Goal: Check status: Check status

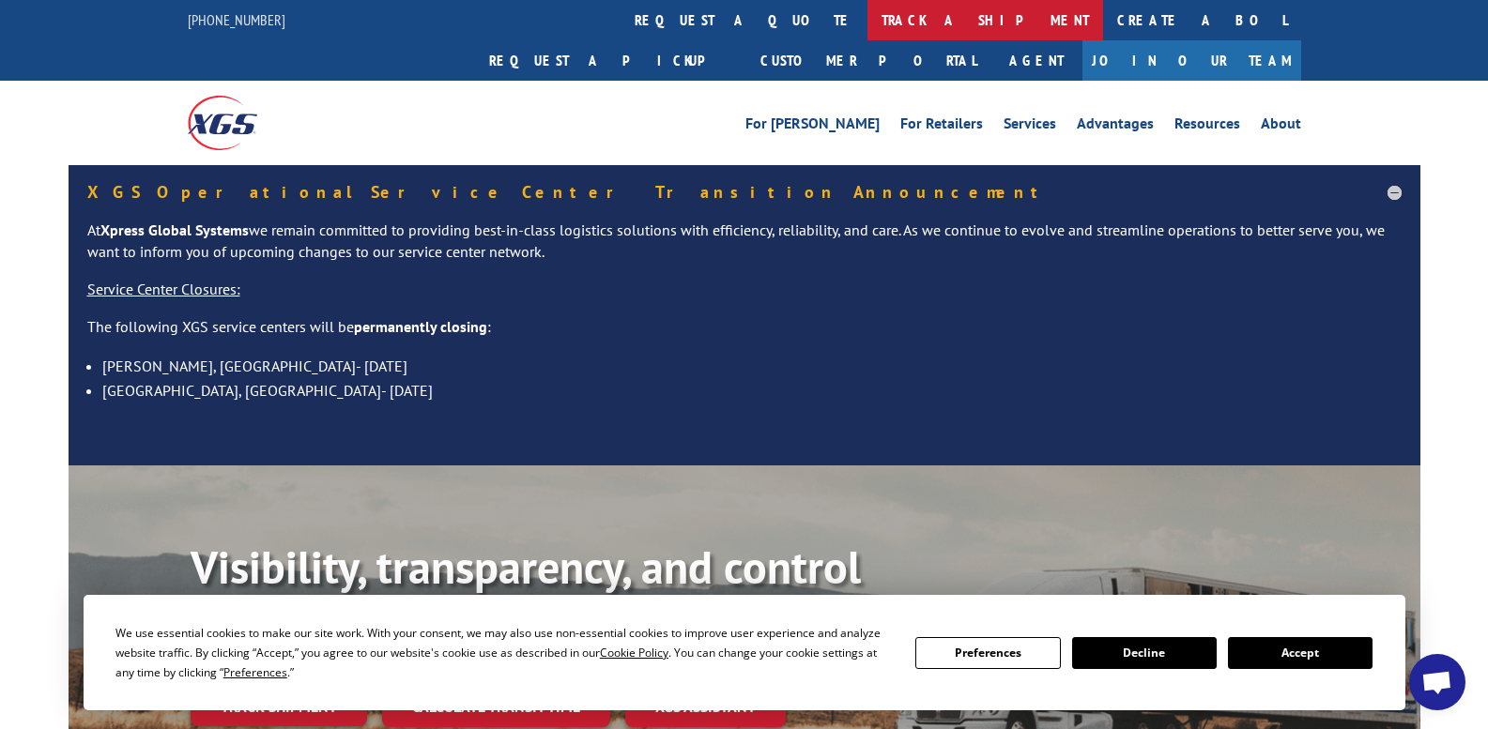
click at [867, 7] on link "track a shipment" at bounding box center [985, 20] width 236 height 40
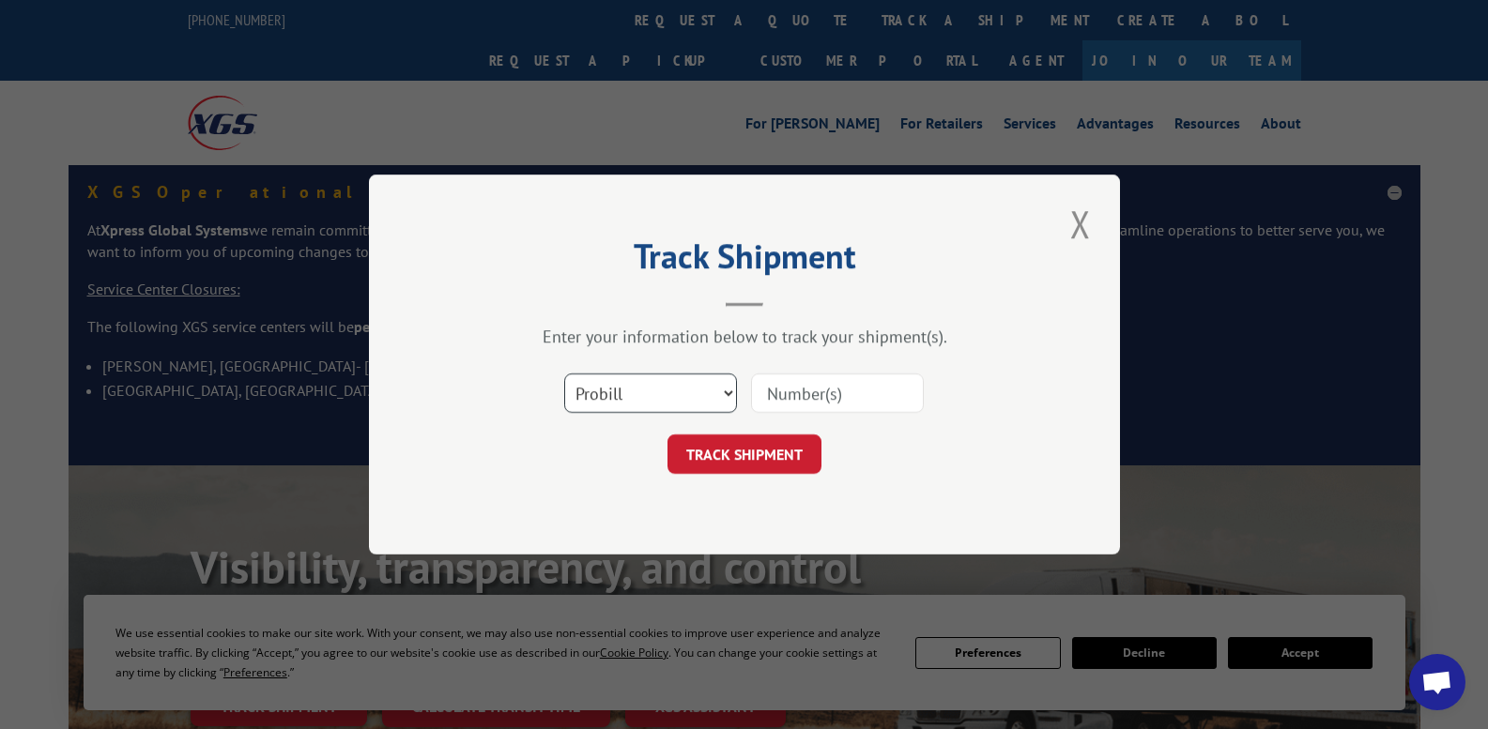
click at [616, 397] on select "Select category... Probill BOL PO" at bounding box center [650, 393] width 173 height 39
select select "po"
click at [564, 374] on select "Select category... Probill BOL PO" at bounding box center [650, 393] width 173 height 39
click at [825, 394] on input at bounding box center [837, 393] width 173 height 39
paste input "40970SH"
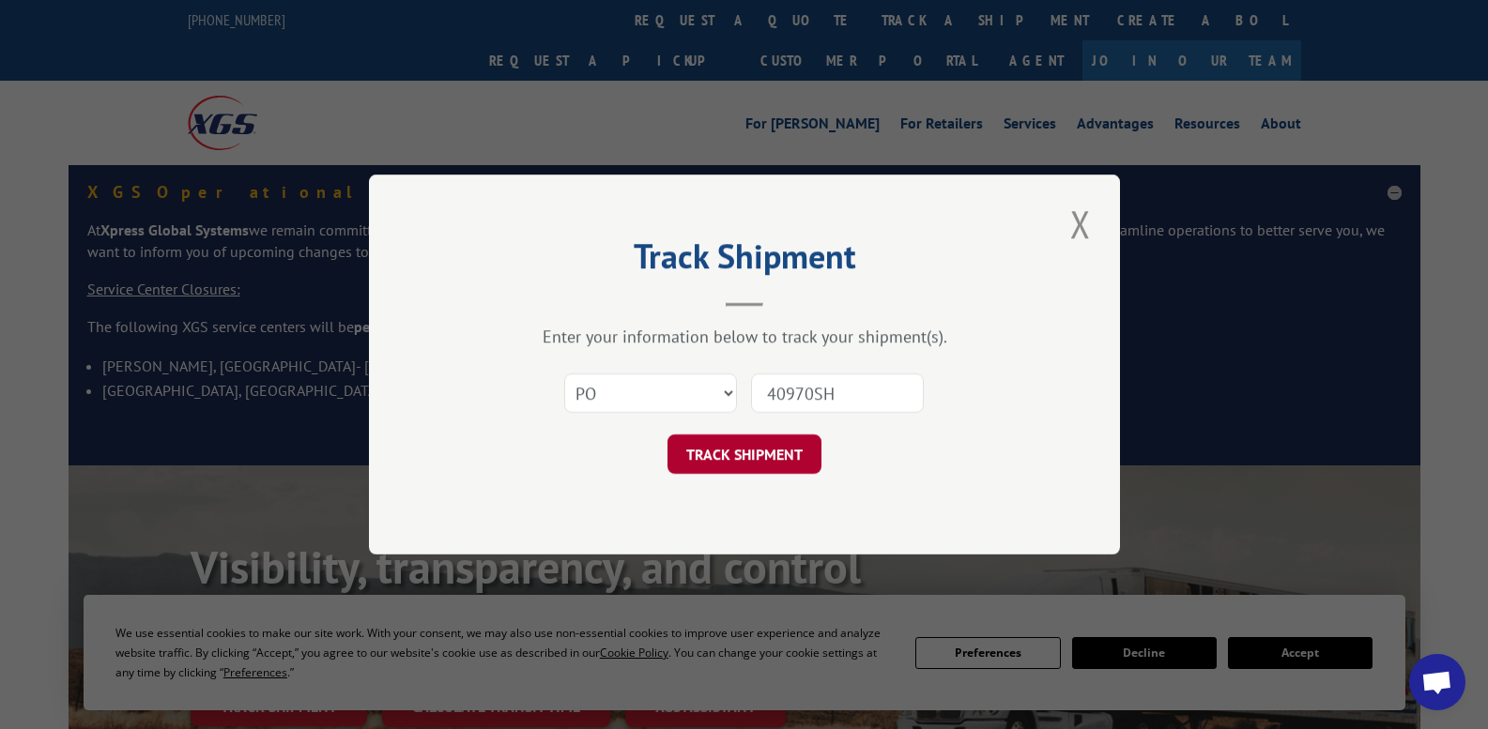
type input "40970SH"
click at [777, 453] on button "TRACK SHIPMENT" at bounding box center [744, 454] width 154 height 39
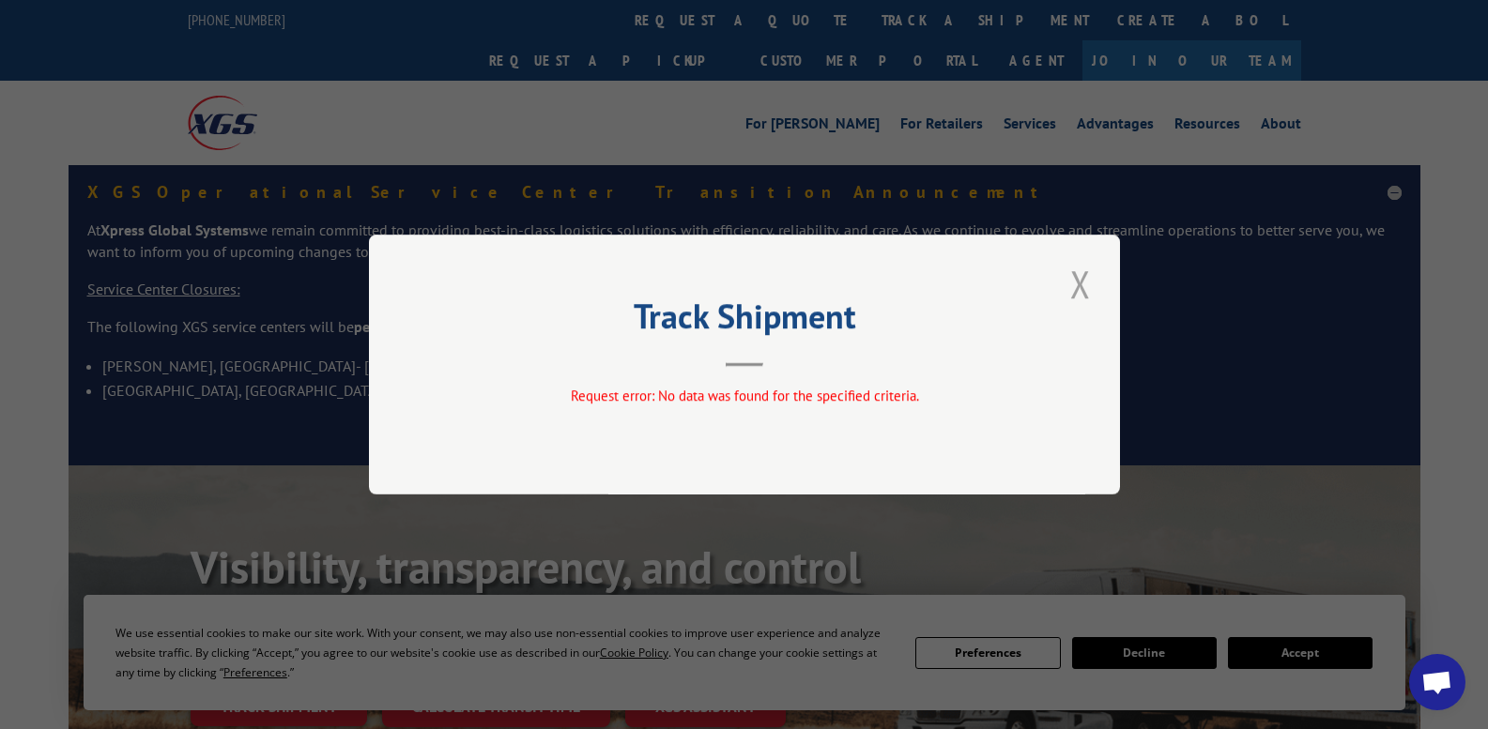
click at [1088, 285] on button "Close modal" at bounding box center [1081, 284] width 32 height 52
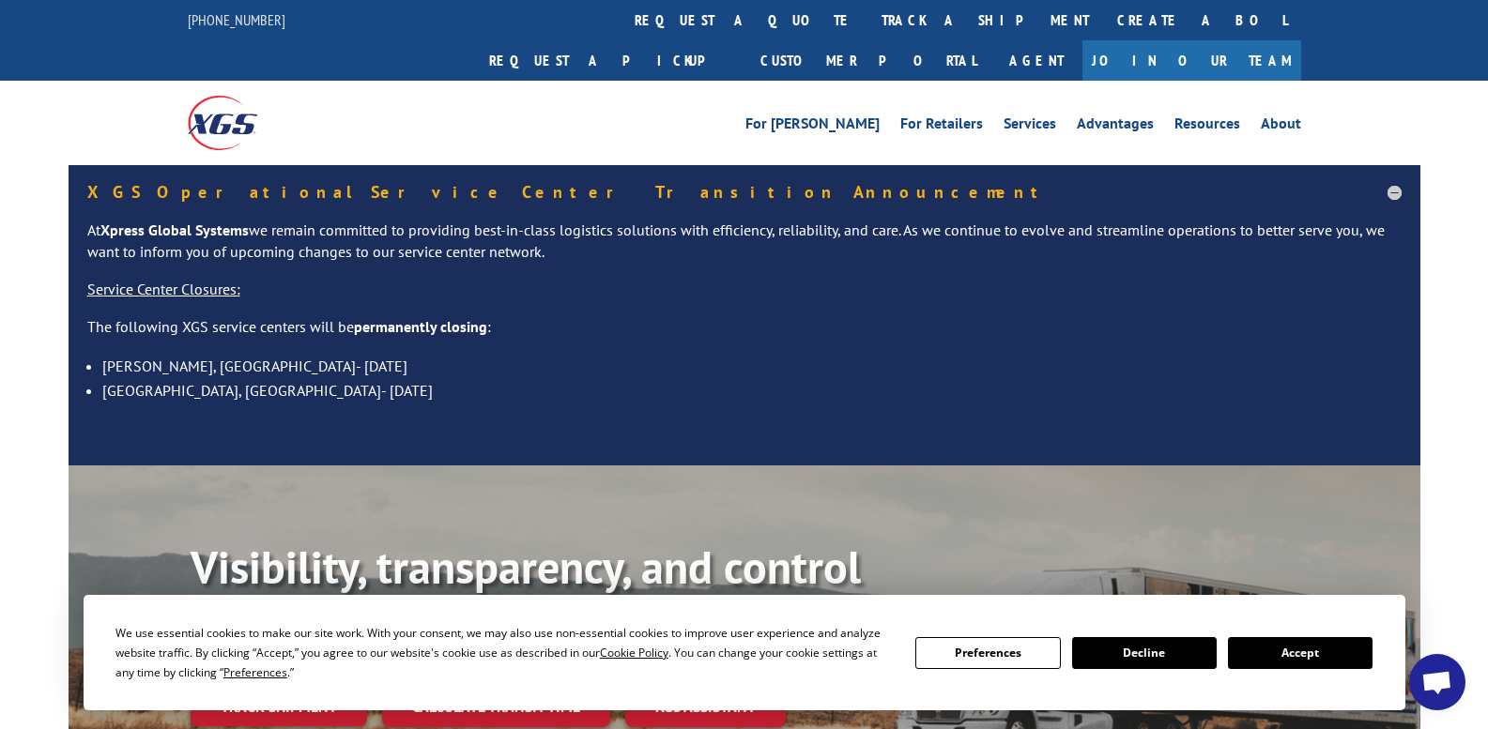
click at [1287, 663] on button "Accept" at bounding box center [1300, 653] width 145 height 32
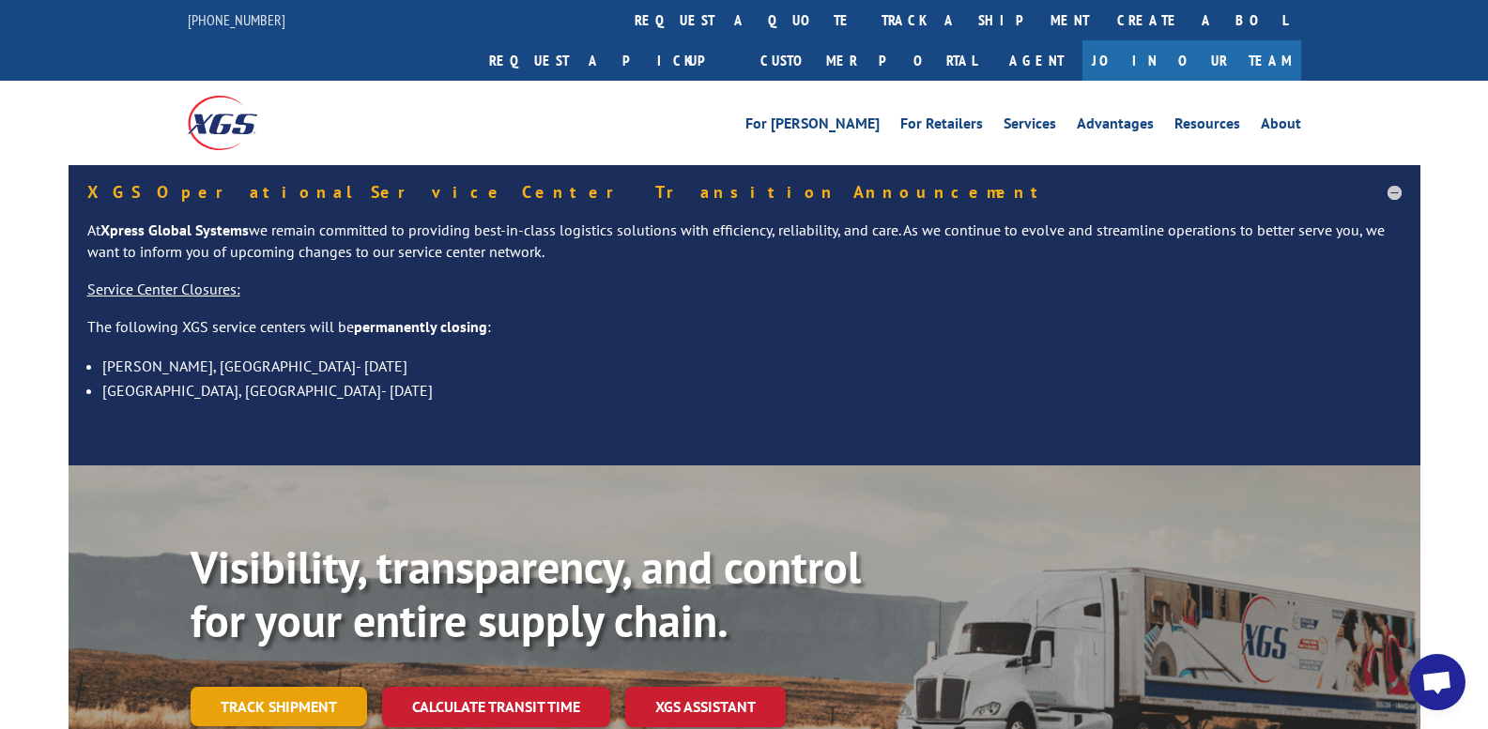
click at [303, 687] on link "Track shipment" at bounding box center [279, 706] width 176 height 39
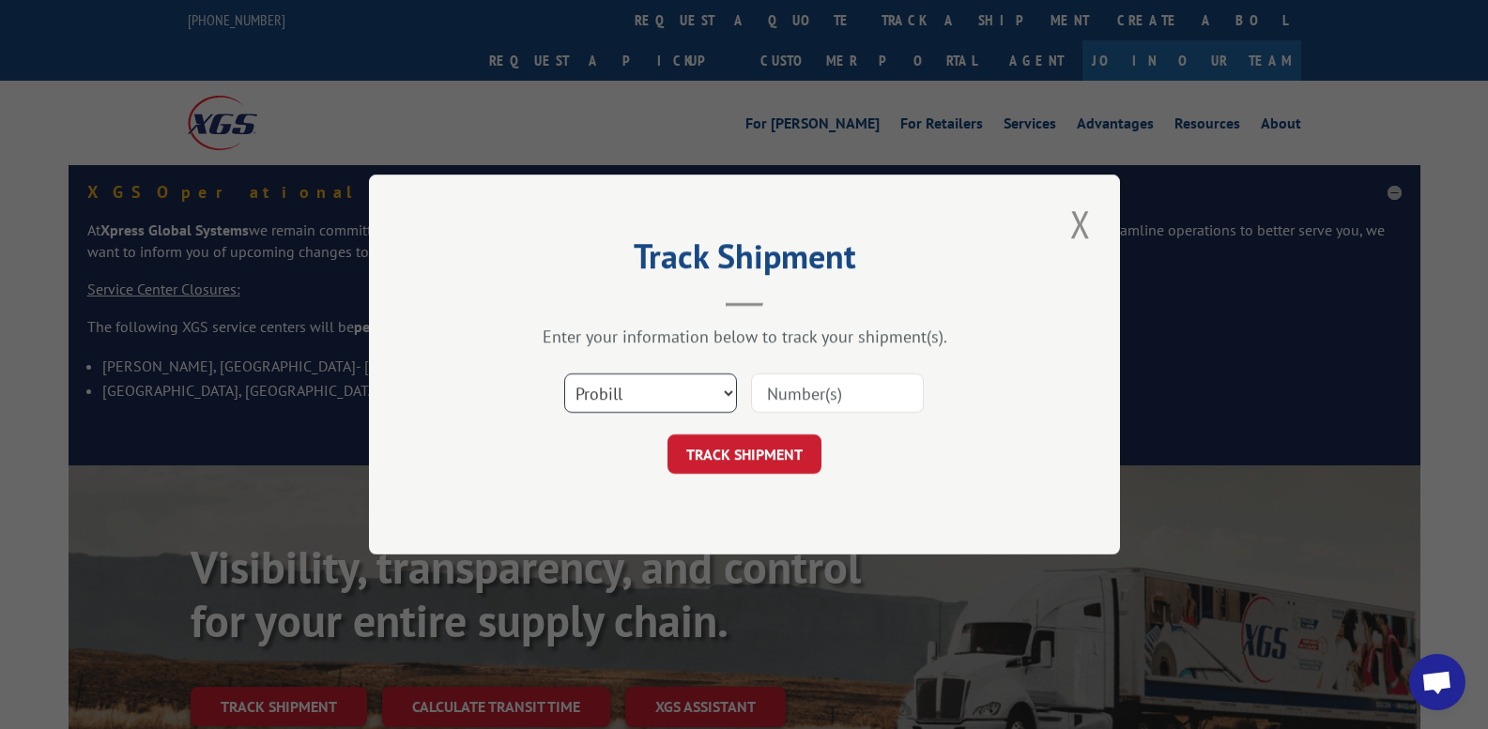
click at [647, 409] on select "Select category... Probill BOL PO" at bounding box center [650, 393] width 173 height 39
select select "po"
click at [564, 374] on select "Select category... Probill BOL PO" at bounding box center [650, 393] width 173 height 39
click at [774, 391] on input at bounding box center [837, 393] width 173 height 39
paste input "40970SH"
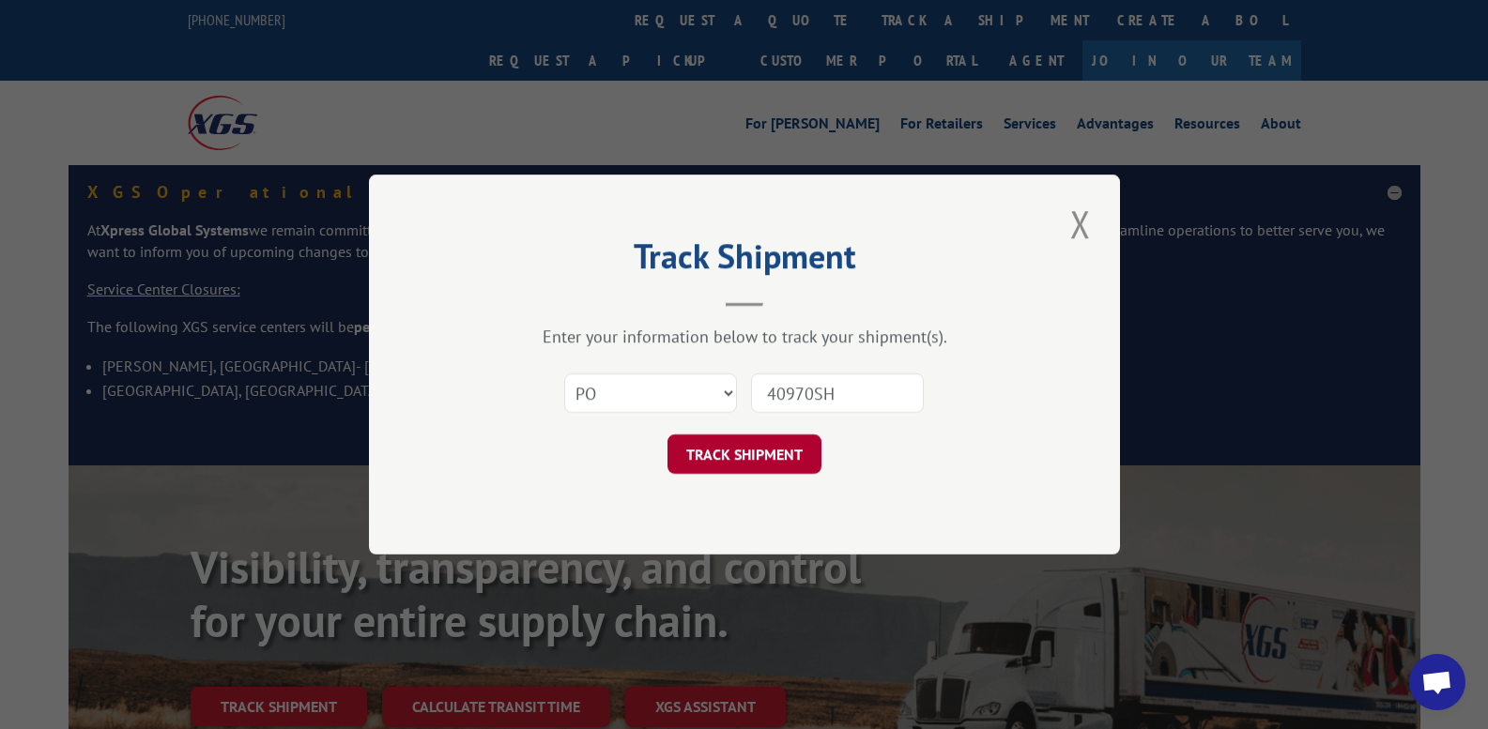
type input "40970SH"
click at [774, 453] on button "TRACK SHIPMENT" at bounding box center [744, 454] width 154 height 39
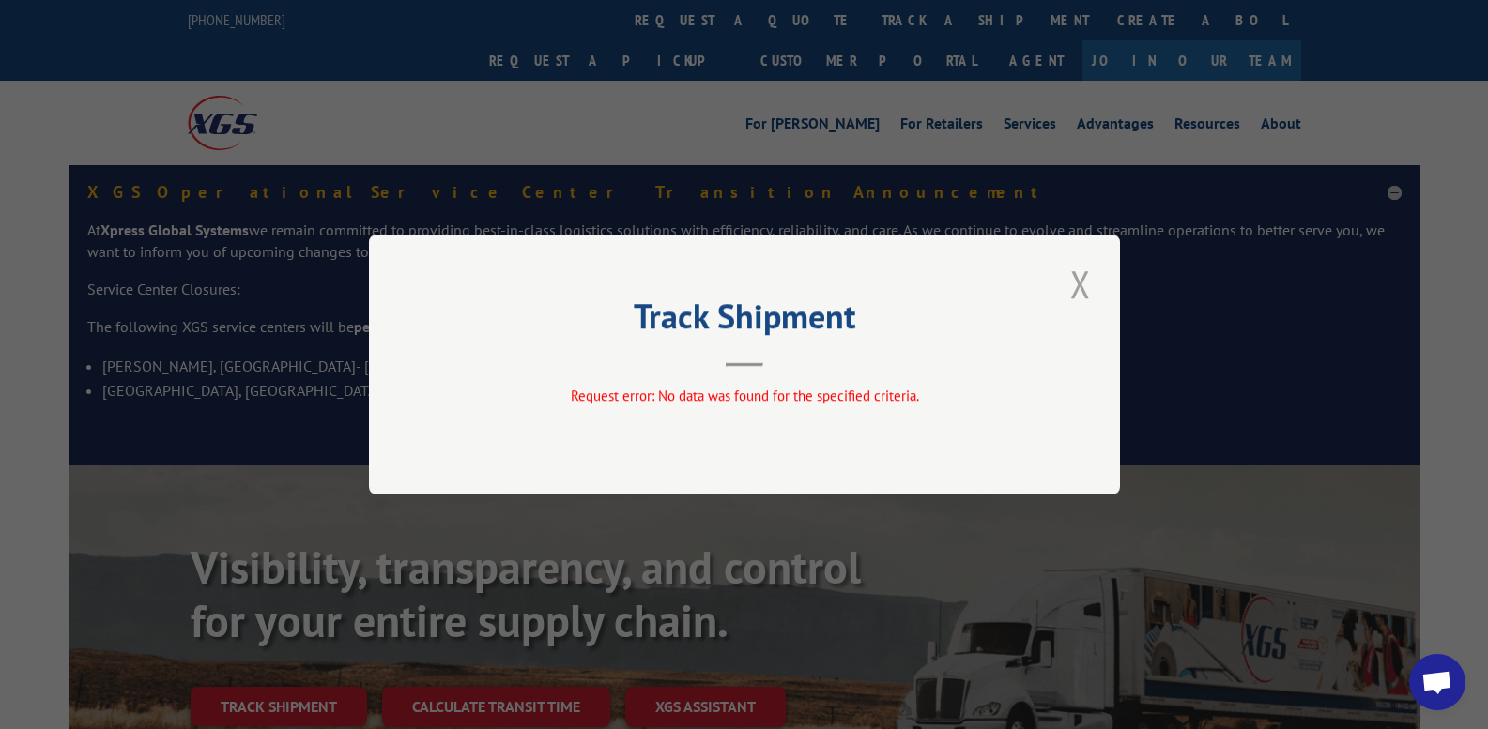
click at [1078, 287] on button "Close modal" at bounding box center [1081, 284] width 32 height 52
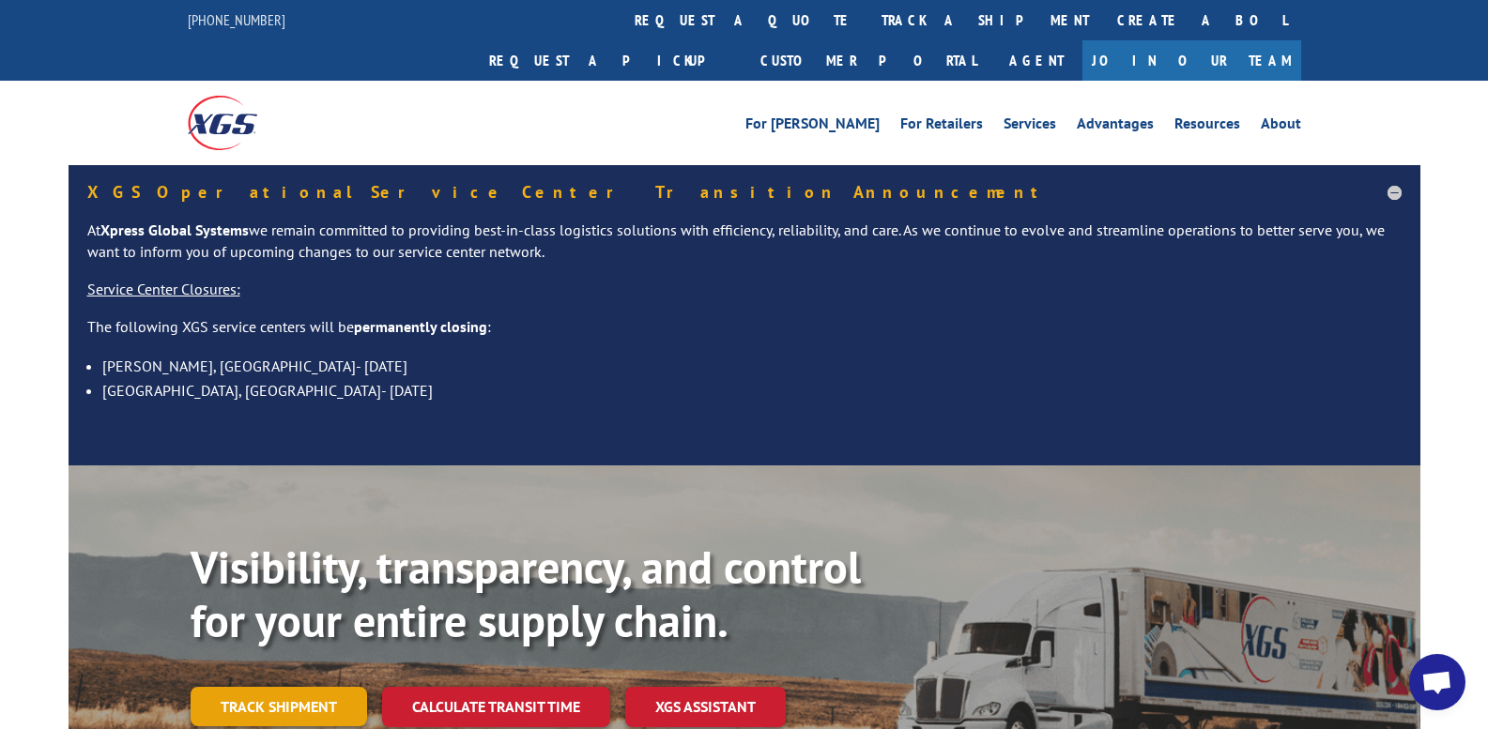
click at [215, 687] on link "Track shipment" at bounding box center [279, 706] width 176 height 39
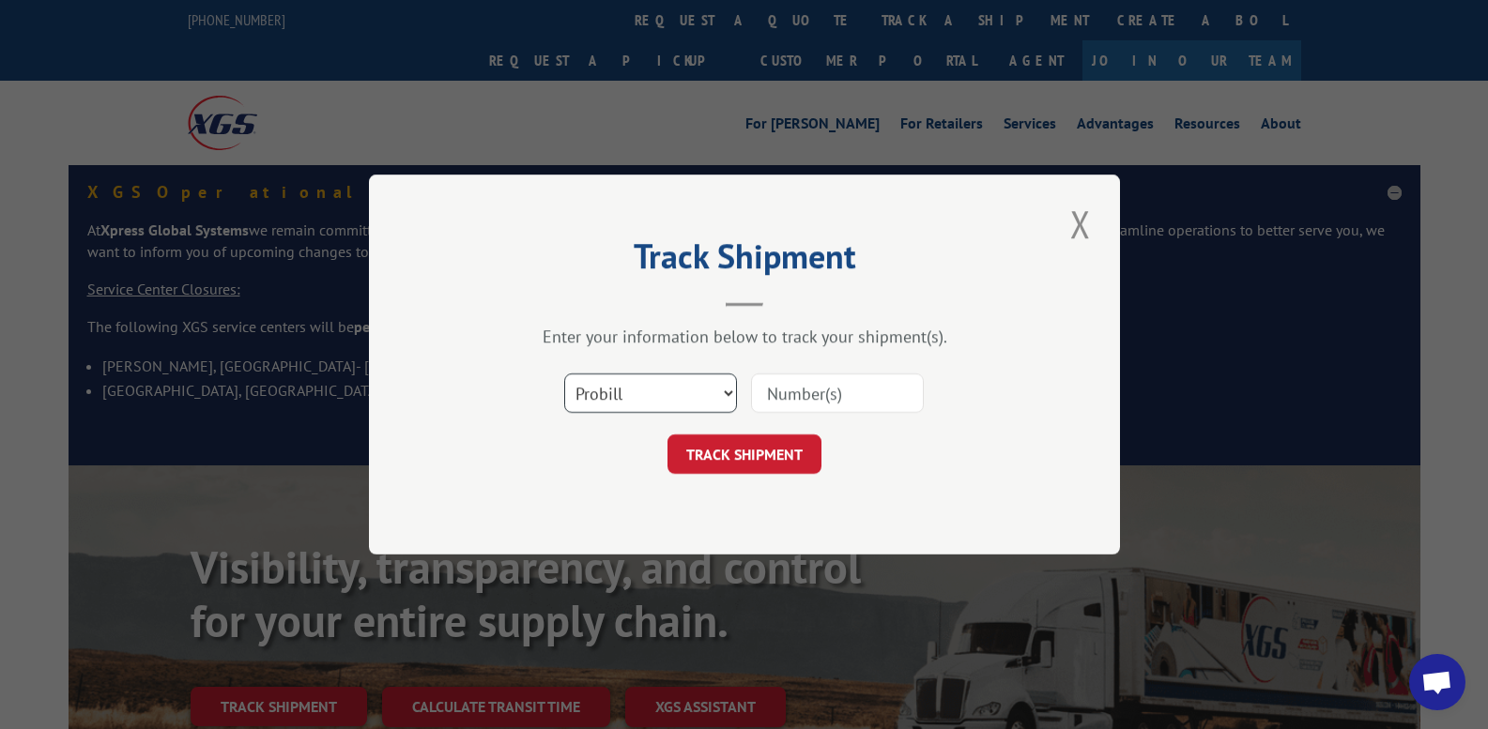
click at [675, 391] on select "Select category... Probill BOL PO" at bounding box center [650, 393] width 173 height 39
select select "bol"
click at [564, 374] on select "Select category... Probill BOL PO" at bounding box center [650, 393] width 173 height 39
click at [793, 386] on input at bounding box center [837, 393] width 173 height 39
paste input "US002788"
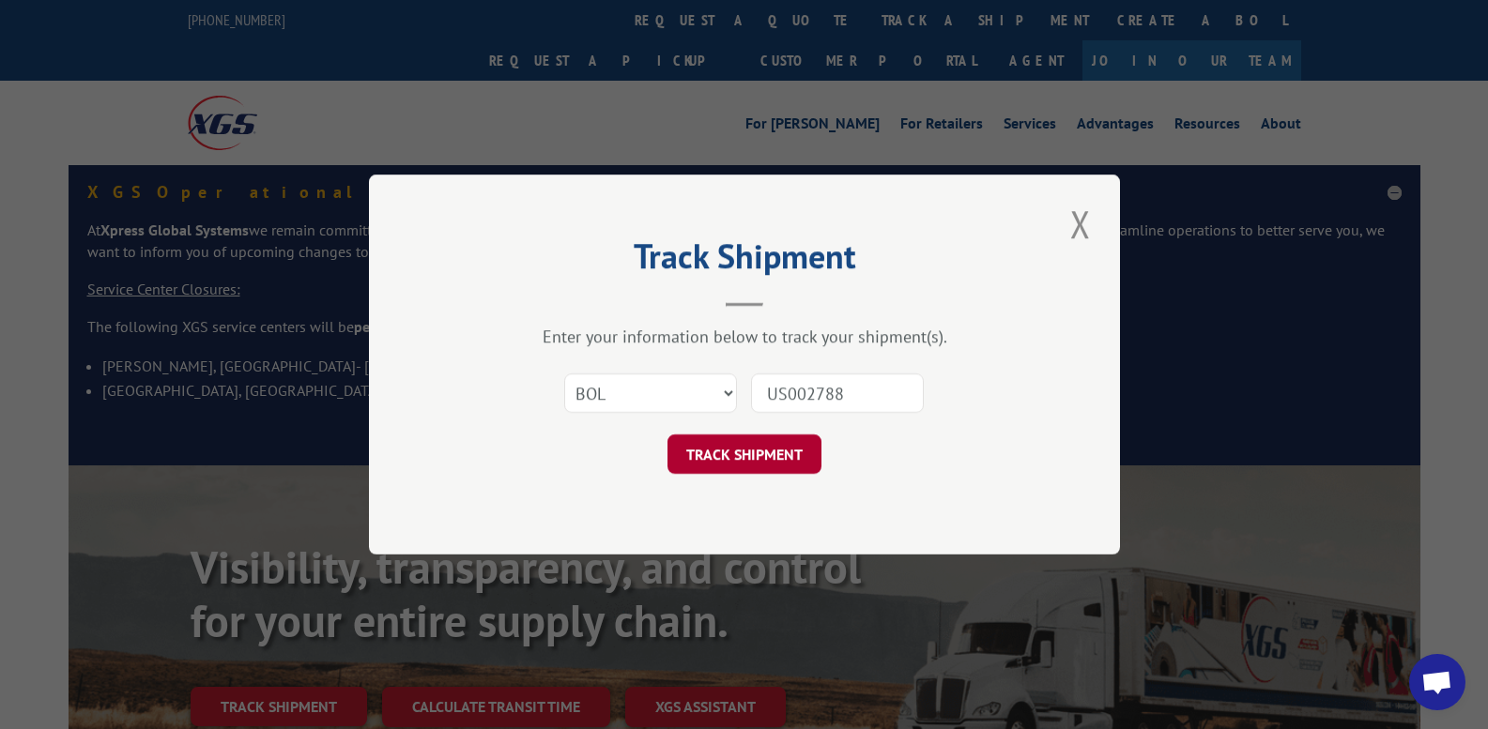
type input "US002788"
click at [758, 450] on button "TRACK SHIPMENT" at bounding box center [744, 454] width 154 height 39
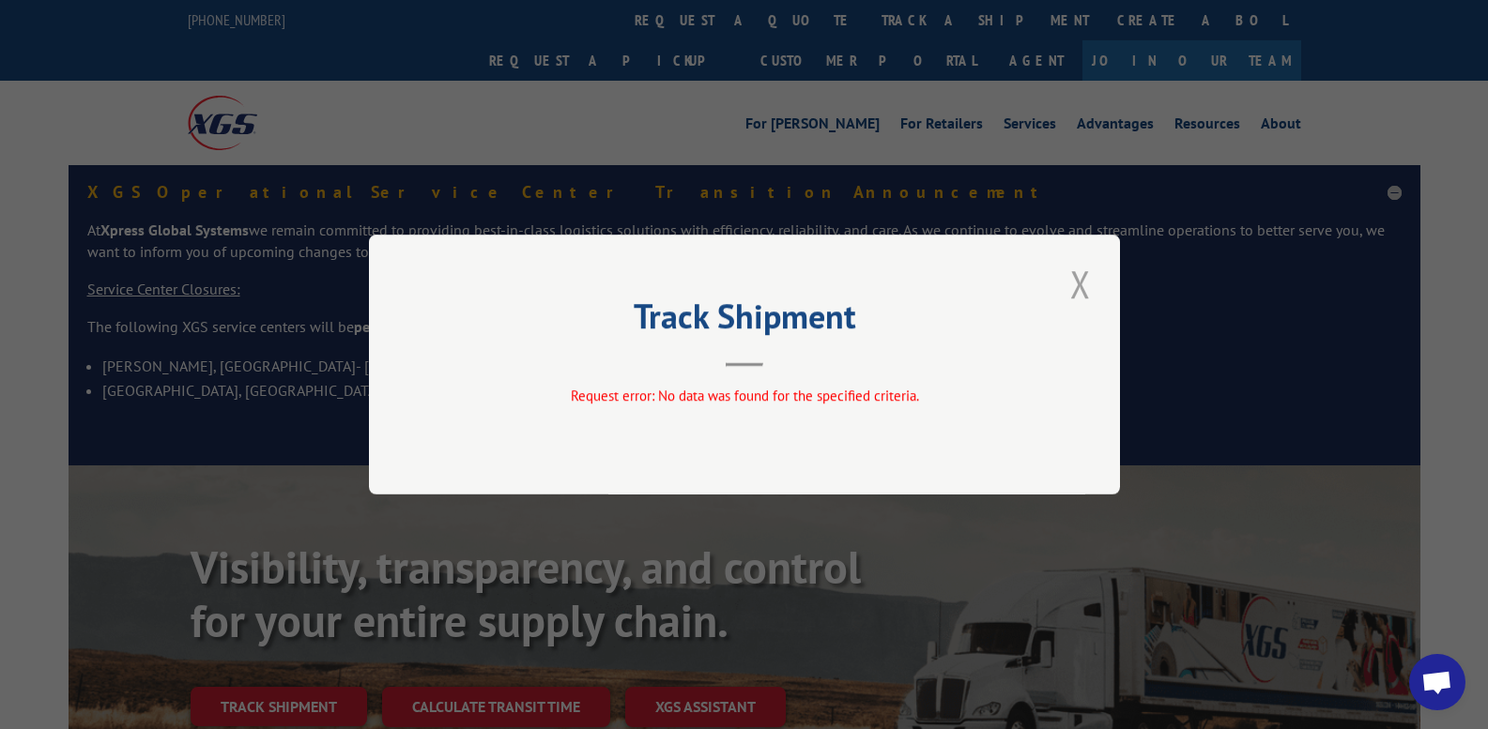
click at [1071, 294] on button "Close modal" at bounding box center [1081, 284] width 32 height 52
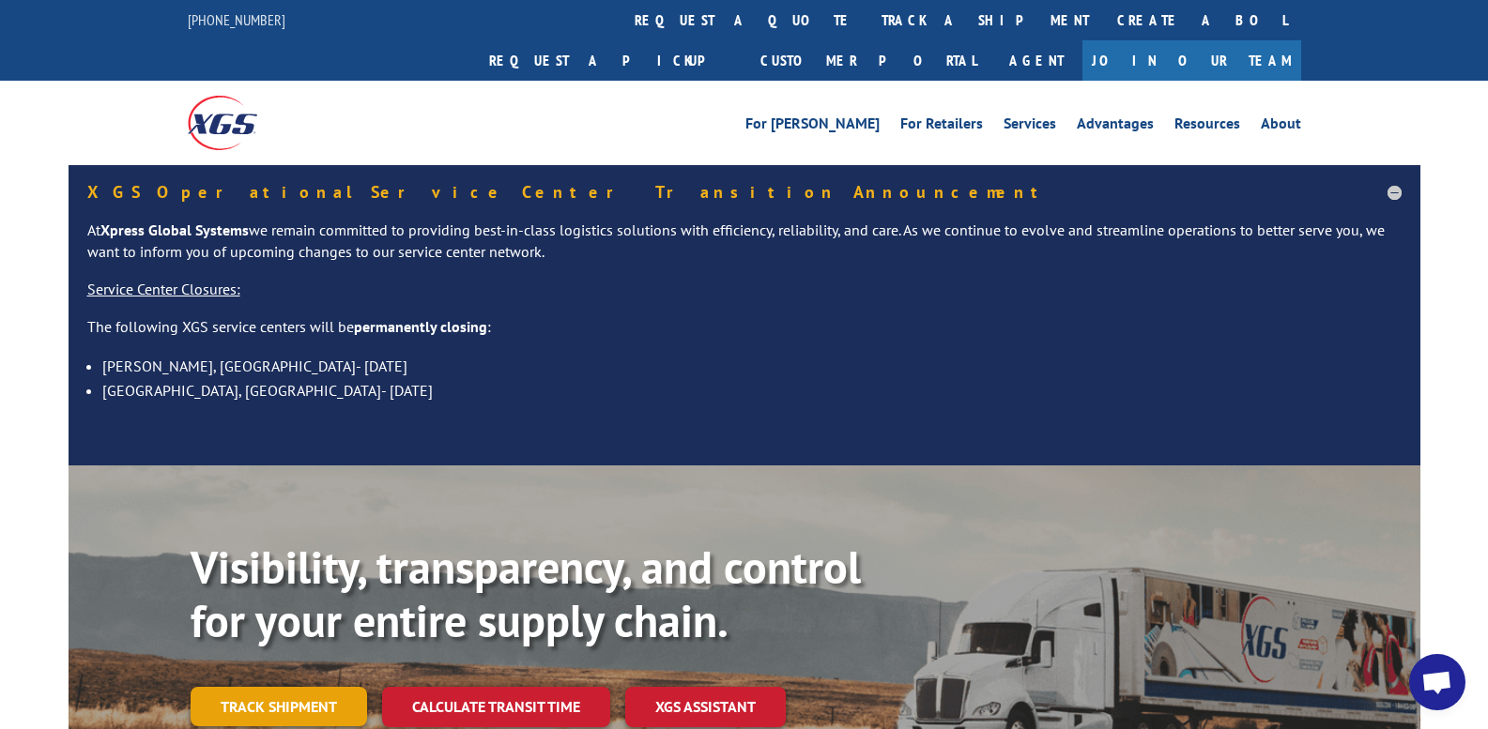
click at [268, 687] on link "Track shipment" at bounding box center [279, 706] width 176 height 39
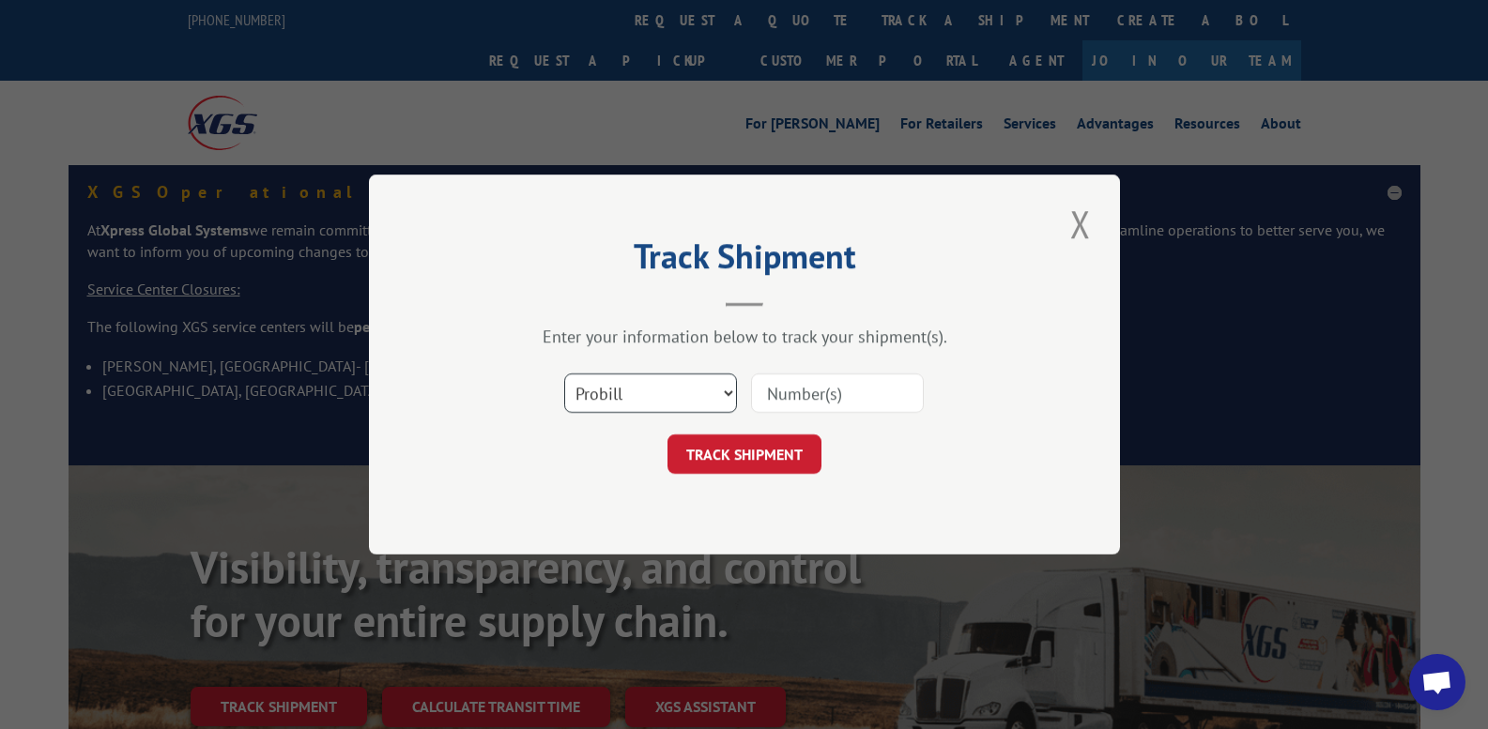
click at [712, 394] on select "Select category... Probill BOL PO" at bounding box center [650, 393] width 173 height 39
select select "bol"
click at [564, 374] on select "Select category... Probill BOL PO" at bounding box center [650, 393] width 173 height 39
click at [787, 406] on input at bounding box center [837, 393] width 173 height 39
paste input "US002788"
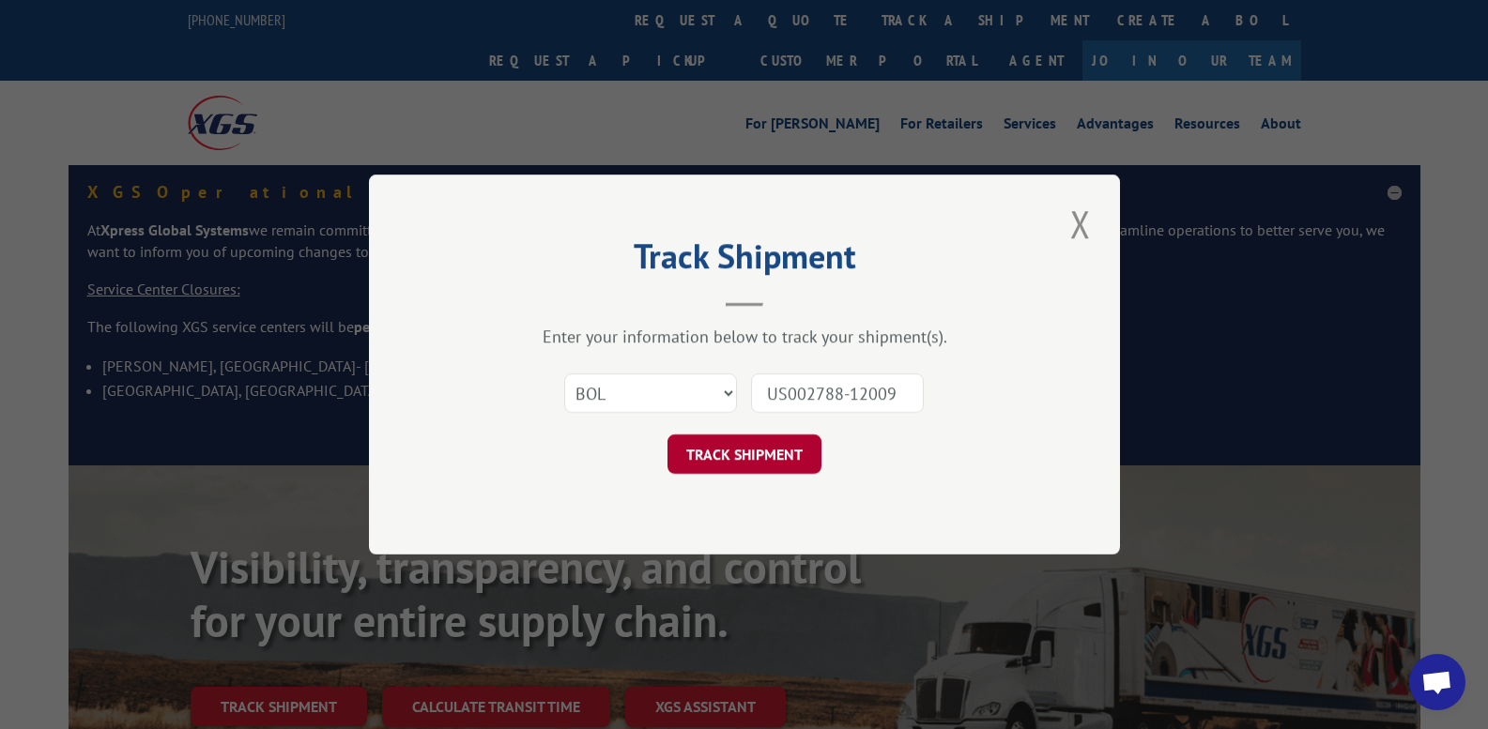
type input "US002788-12009"
click at [765, 457] on button "TRACK SHIPMENT" at bounding box center [744, 454] width 154 height 39
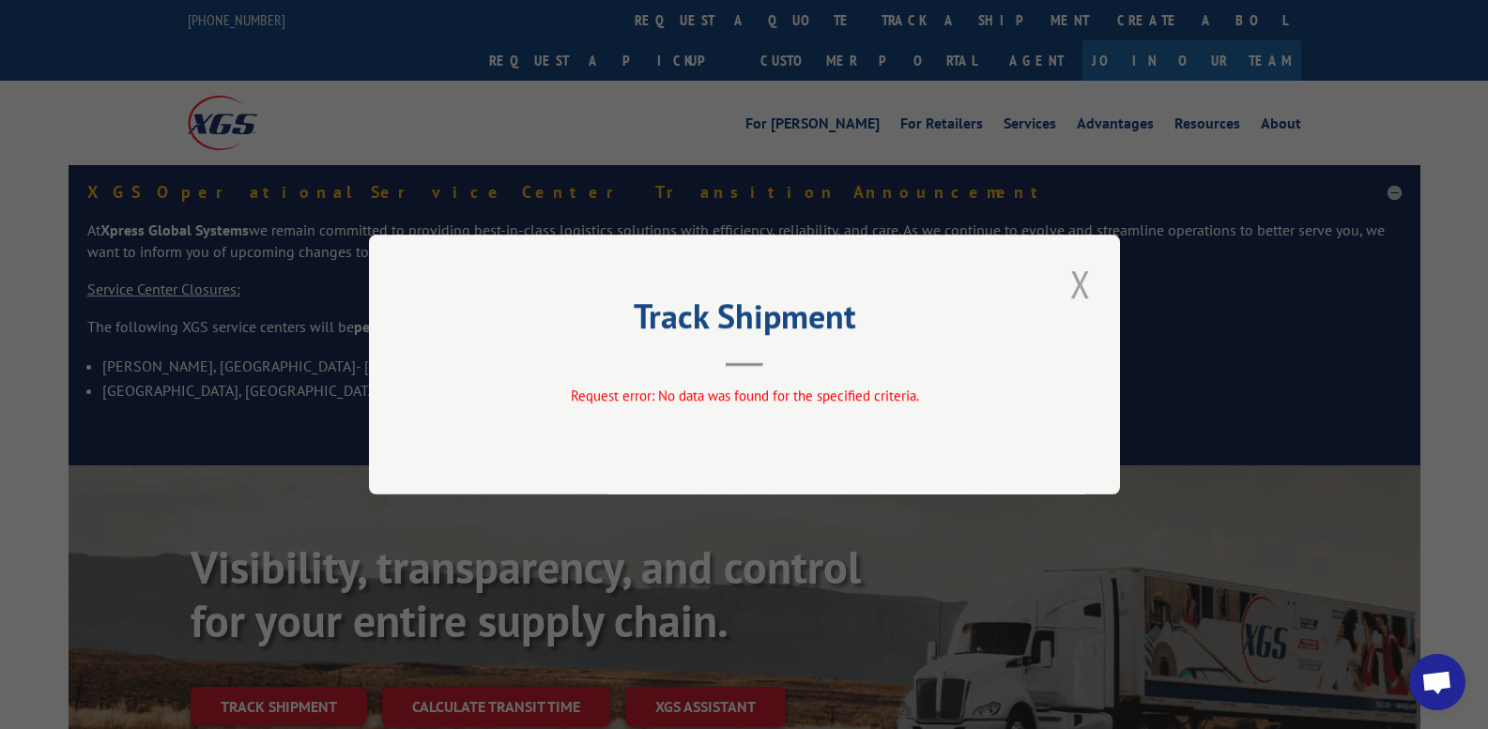
click at [1089, 276] on button "Close modal" at bounding box center [1081, 284] width 32 height 52
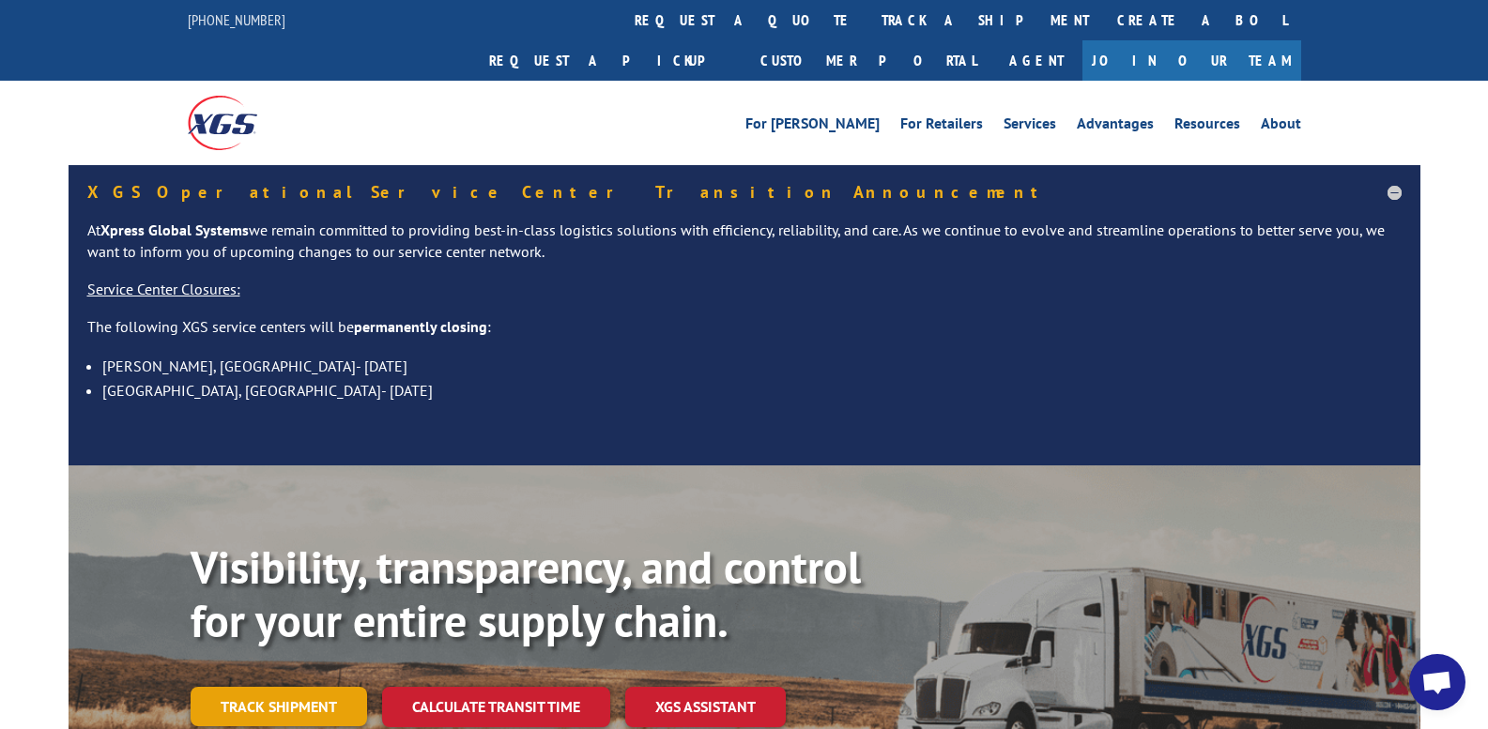
click at [337, 687] on link "Track shipment" at bounding box center [279, 706] width 176 height 39
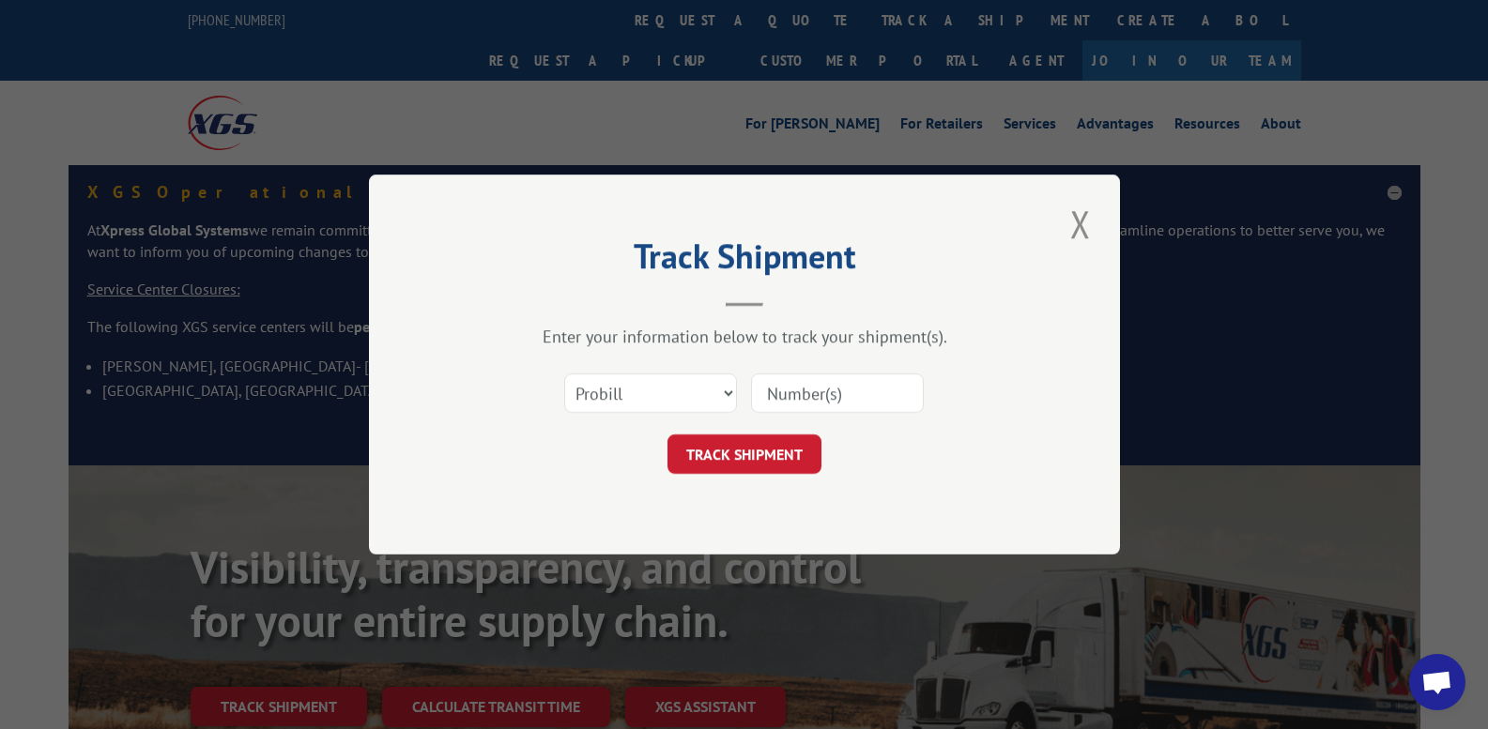
click at [809, 387] on input at bounding box center [837, 393] width 173 height 39
click at [819, 396] on input at bounding box center [837, 393] width 173 height 39
paste input "US002788"
type input "US00278812009"
click at [694, 391] on select "Select category... Probill BOL PO" at bounding box center [650, 393] width 173 height 39
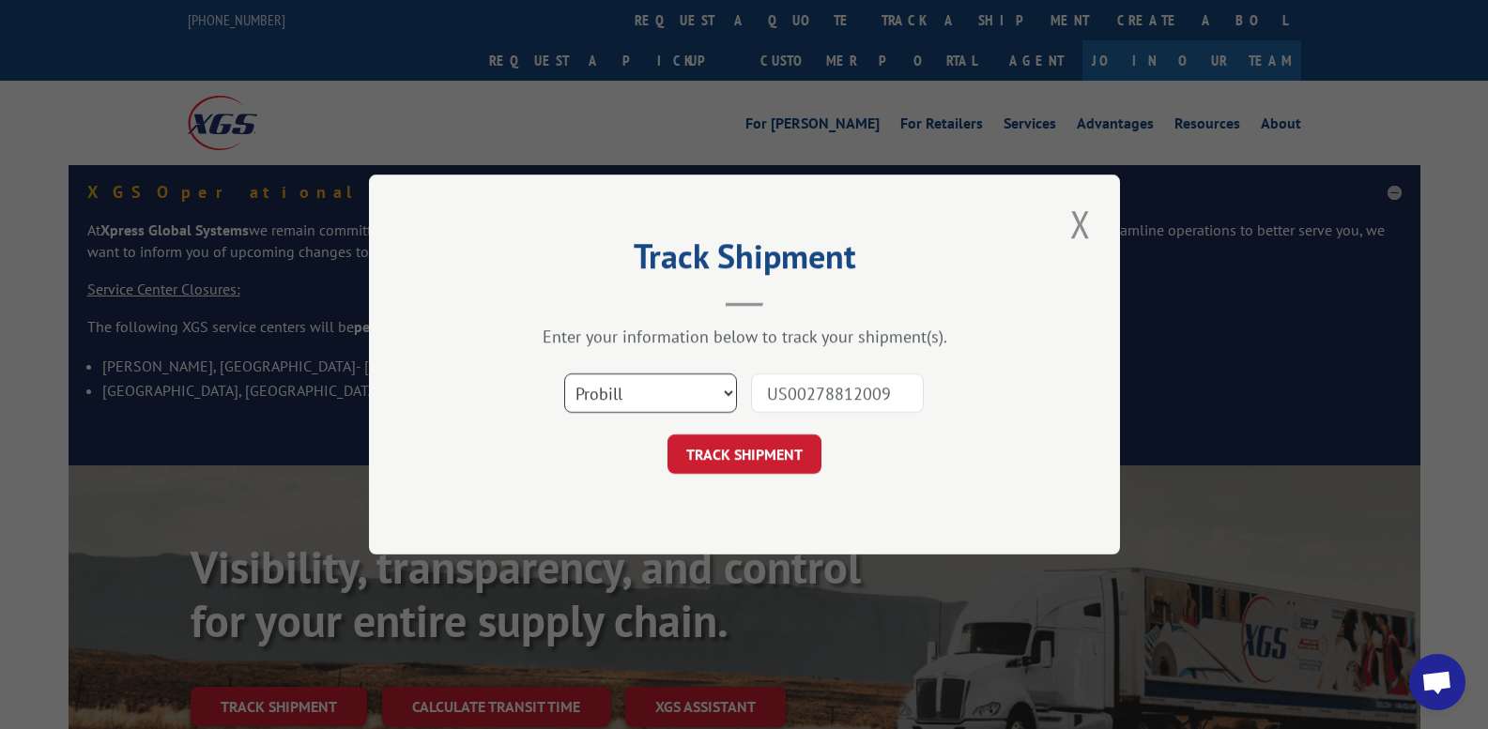
select select "po"
click at [564, 374] on select "Select category... Probill BOL PO" at bounding box center [650, 393] width 173 height 39
click at [702, 450] on button "TRACK SHIPMENT" at bounding box center [744, 454] width 154 height 39
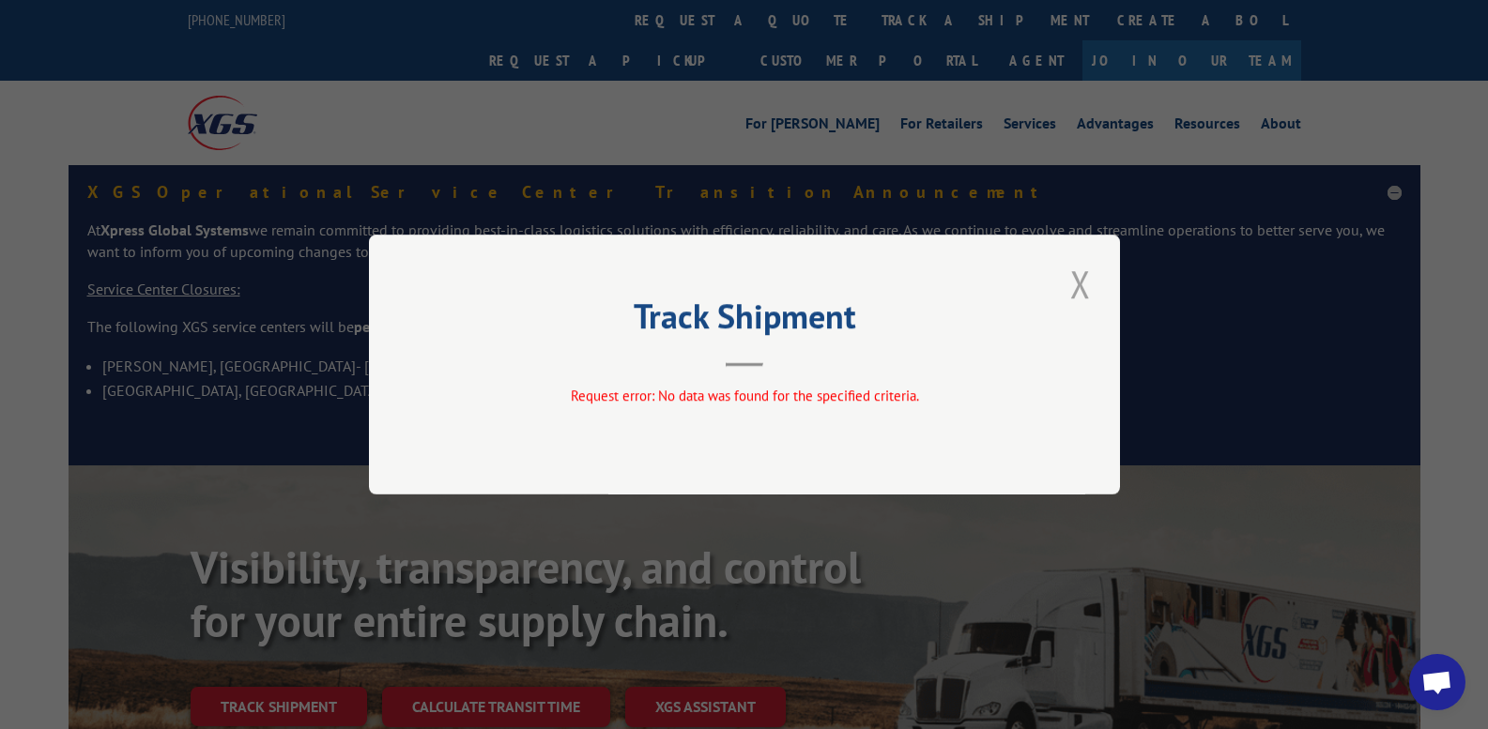
click at [1083, 283] on button "Close modal" at bounding box center [1081, 284] width 32 height 52
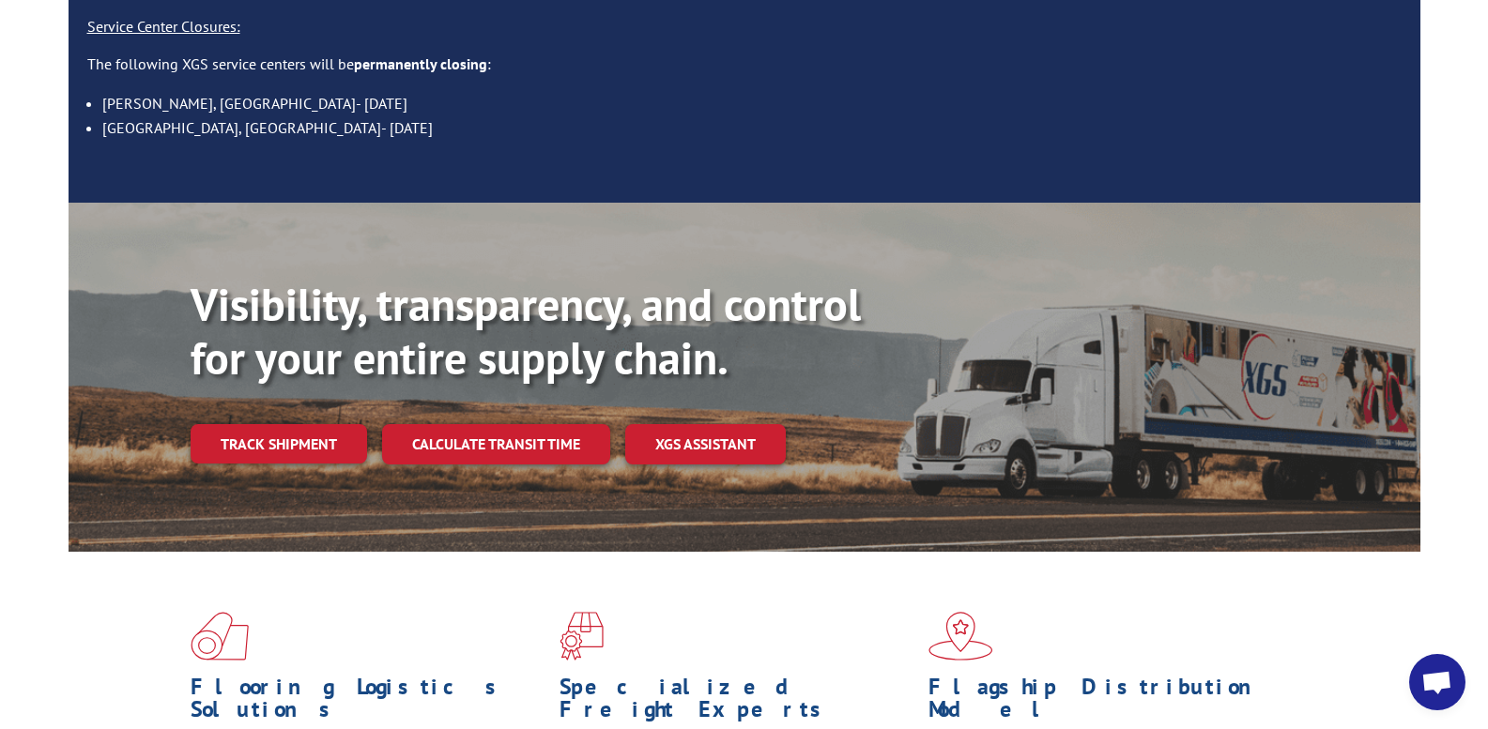
scroll to position [282, 0]
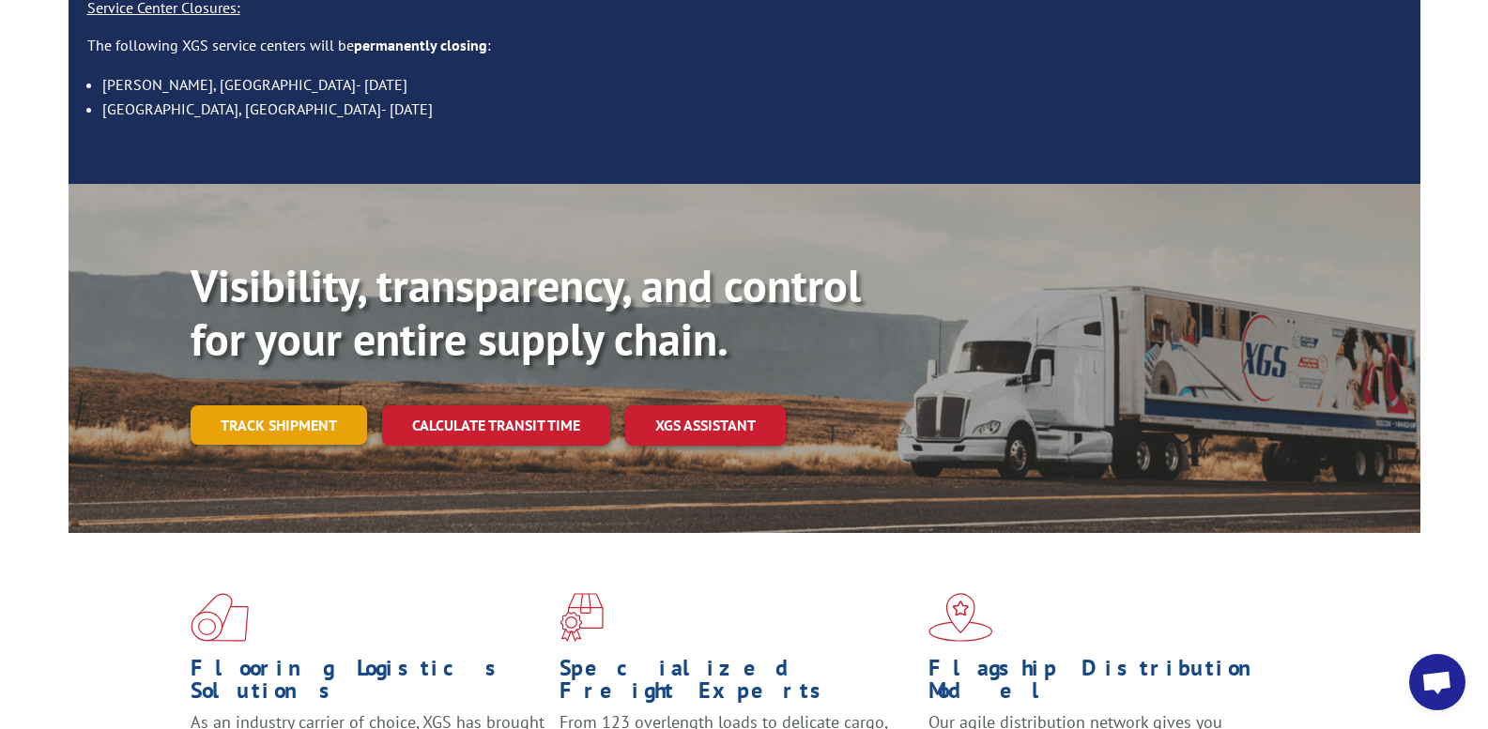
click at [299, 406] on link "Track shipment" at bounding box center [279, 425] width 176 height 39
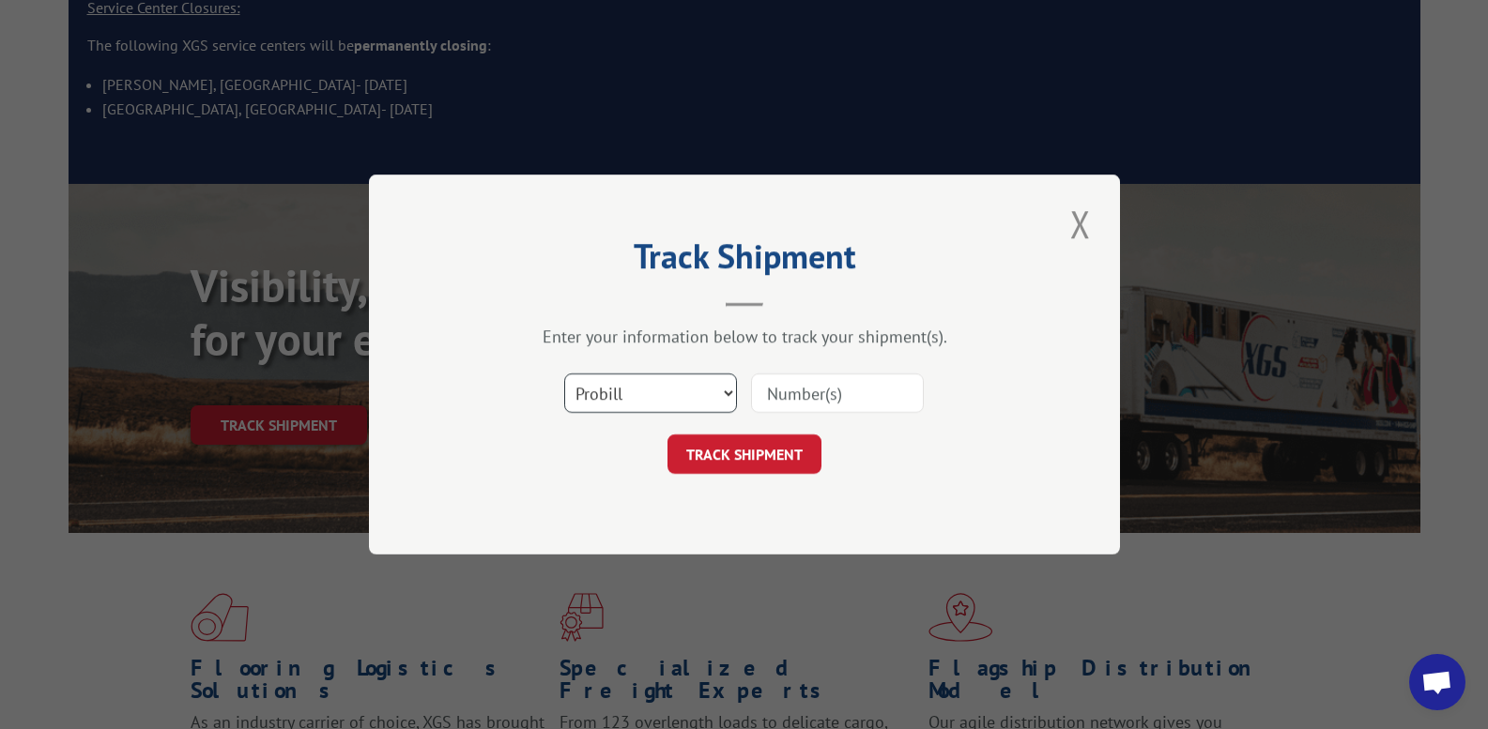
click at [622, 393] on select "Select category... Probill BOL PO" at bounding box center [650, 393] width 173 height 39
select select "po"
click at [564, 374] on select "Select category... Probill BOL PO" at bounding box center [650, 393] width 173 height 39
click at [799, 406] on input at bounding box center [837, 393] width 173 height 39
type input "12009-1"
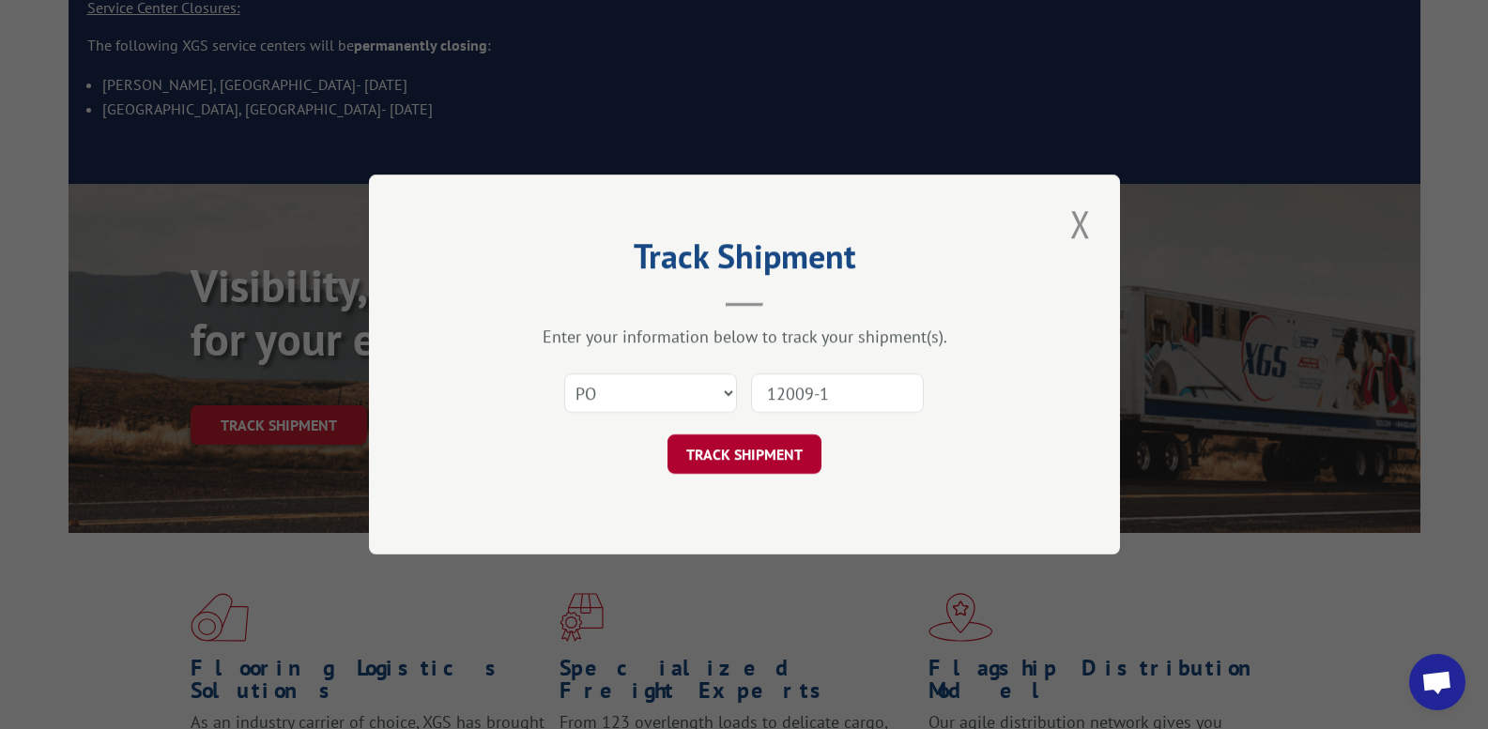
click at [712, 465] on button "TRACK SHIPMENT" at bounding box center [744, 454] width 154 height 39
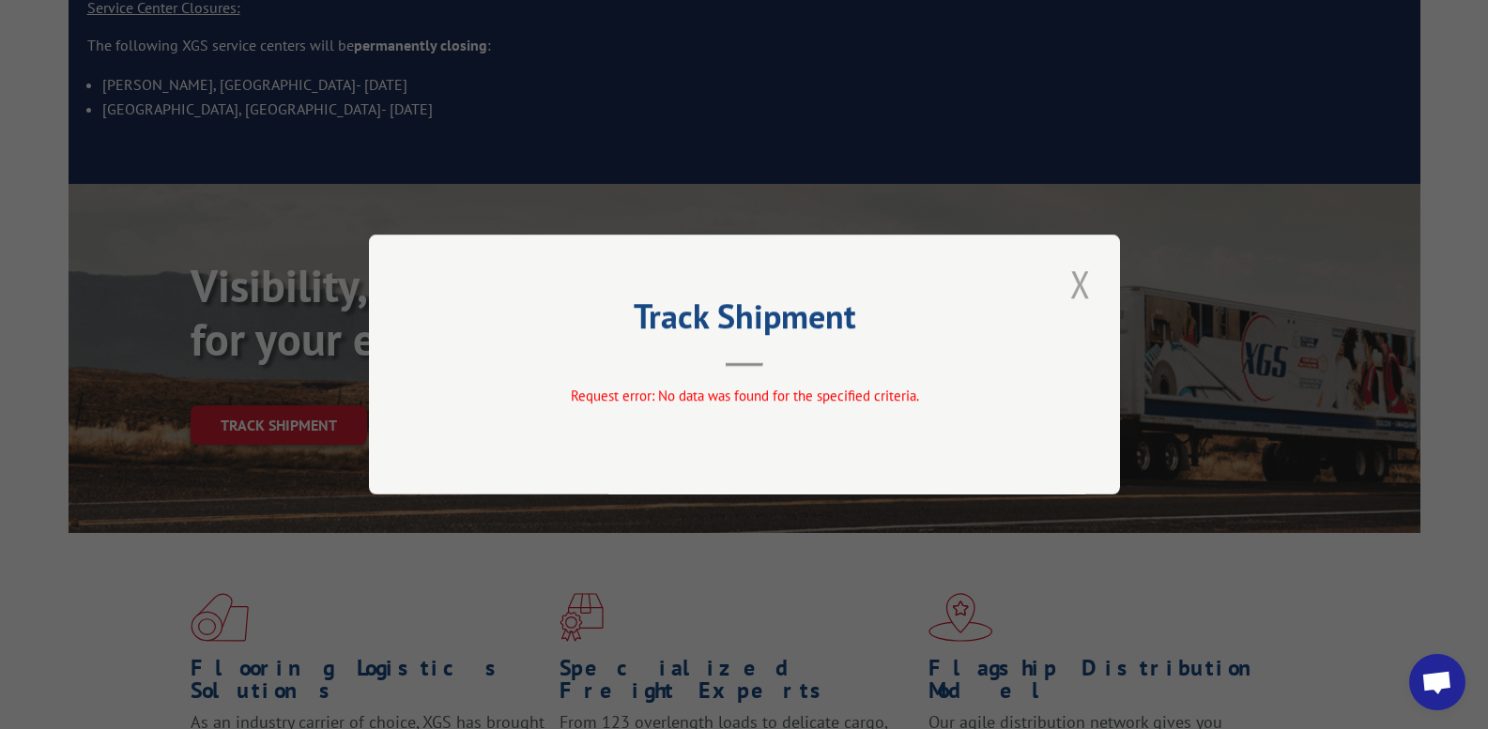
click at [1079, 281] on button "Close modal" at bounding box center [1081, 284] width 32 height 52
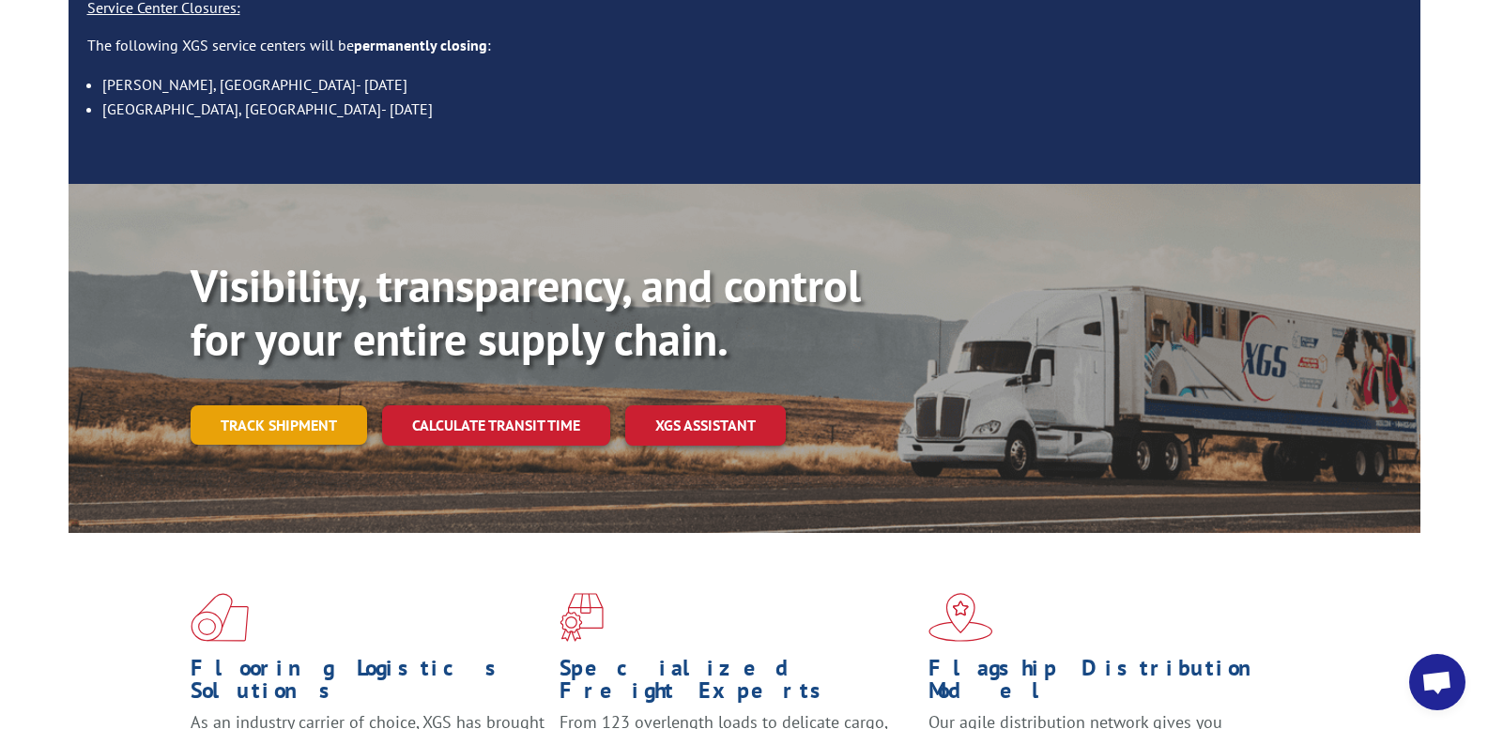
click at [265, 406] on link "Track shipment" at bounding box center [279, 425] width 176 height 39
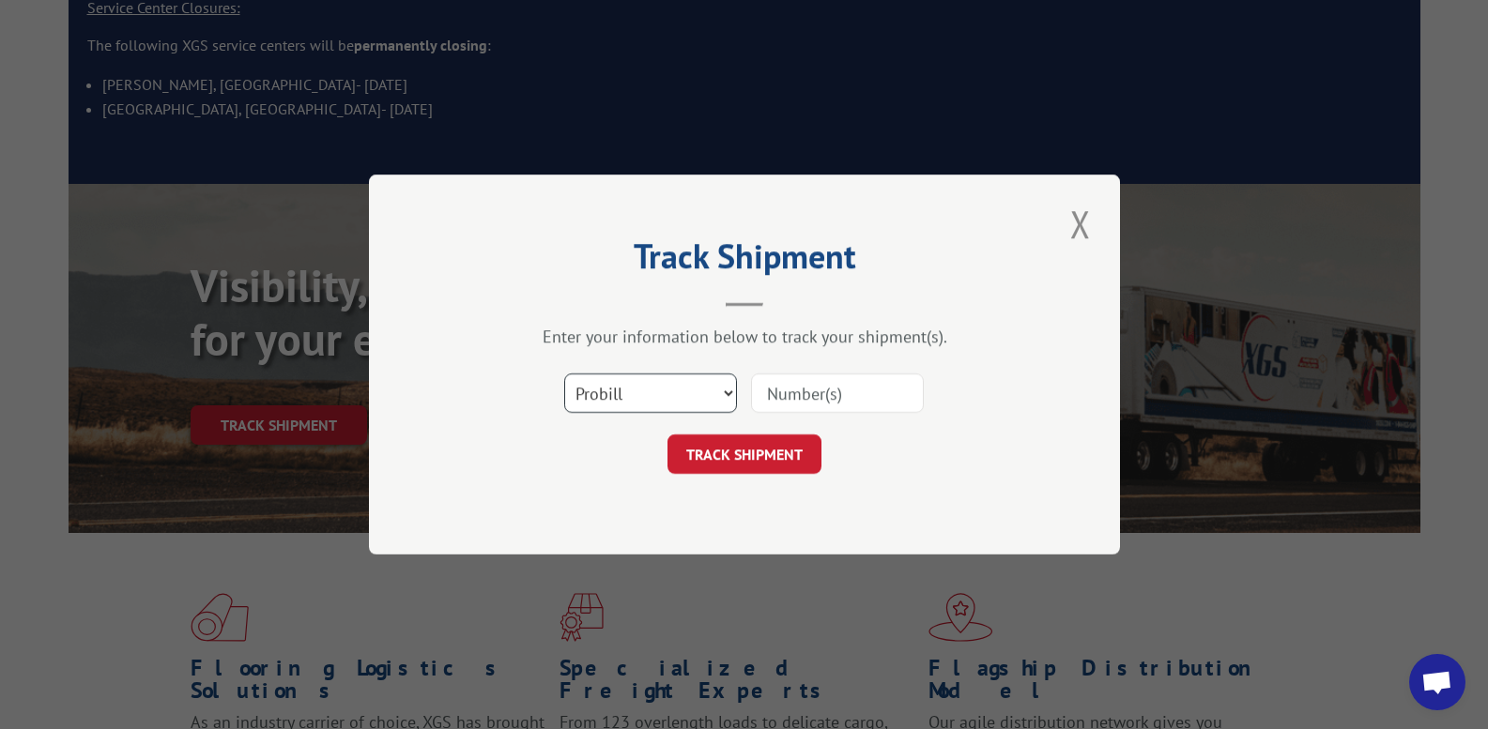
click at [666, 398] on select "Select category... Probill BOL PO" at bounding box center [650, 393] width 173 height 39
select select "po"
click at [564, 374] on select "Select category... Probill BOL PO" at bounding box center [650, 393] width 173 height 39
click at [792, 428] on form "Select category... Probill BOL PO TRACK SHIPMENT" at bounding box center [744, 418] width 563 height 112
click at [791, 399] on input at bounding box center [837, 393] width 173 height 39
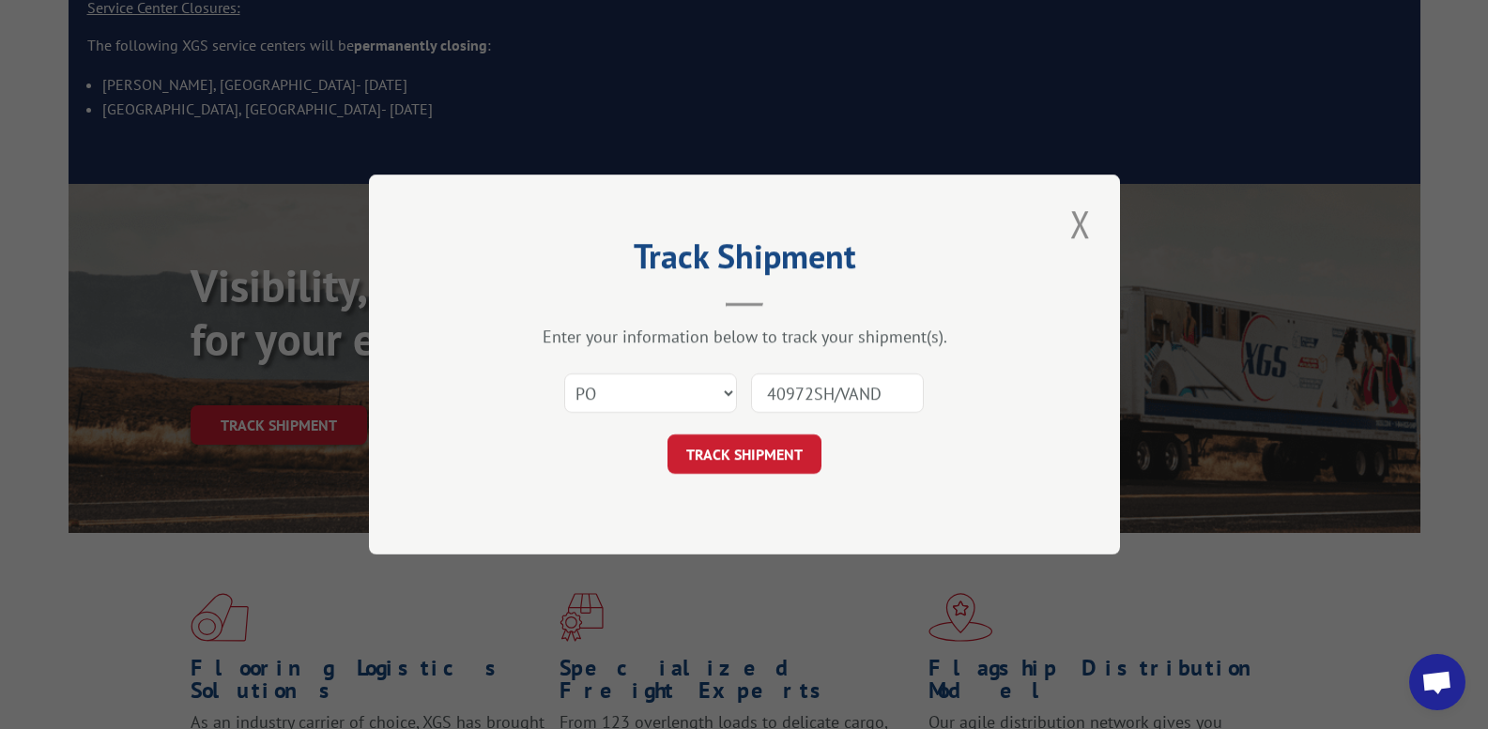
drag, startPoint x: 836, startPoint y: 391, endPoint x: 980, endPoint y: 375, distance: 144.5
click at [973, 377] on div "Select category... Probill BOL PO 40972SH/VAND" at bounding box center [744, 393] width 563 height 62
type input "40970sh"
click at [770, 449] on button "TRACK SHIPMENT" at bounding box center [744, 454] width 154 height 39
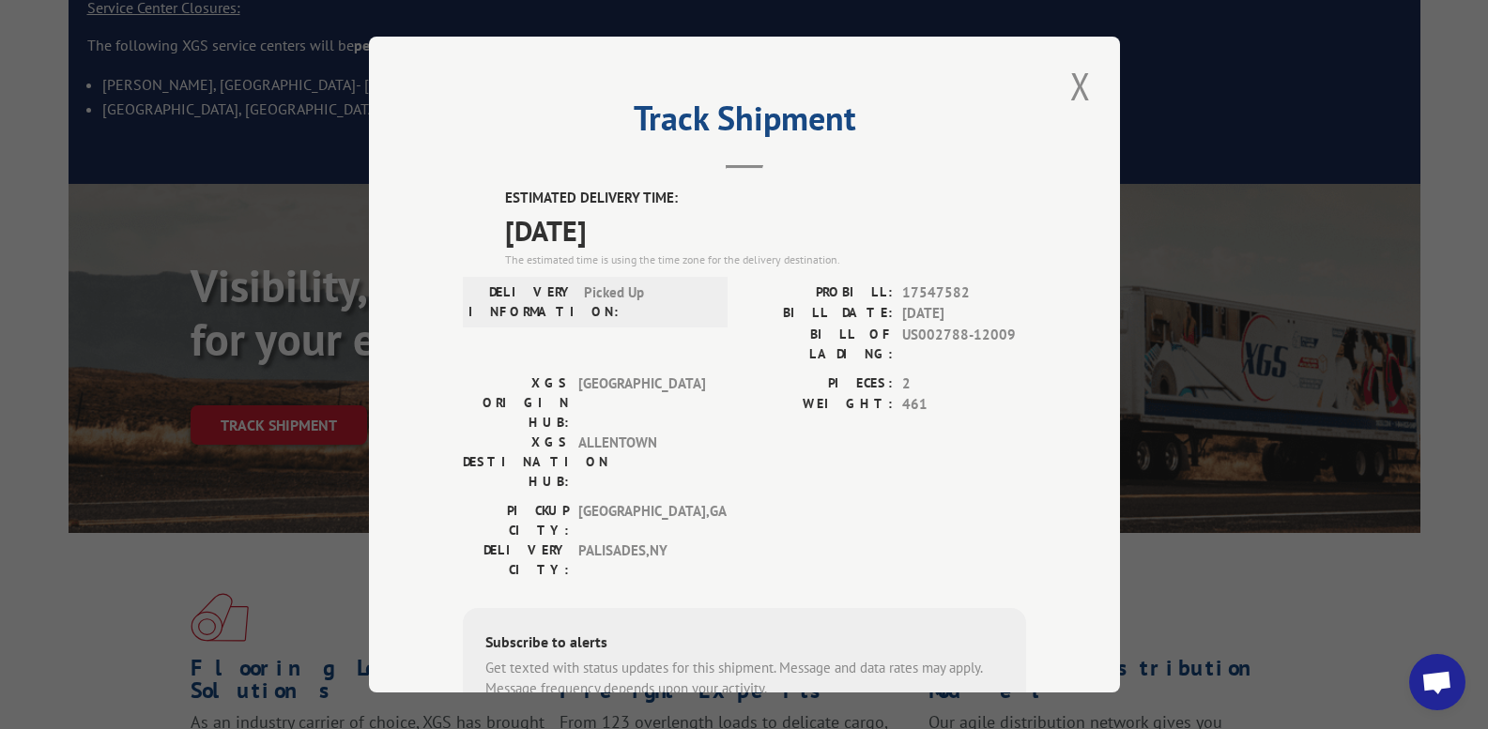
click at [927, 288] on span "17547582" at bounding box center [964, 293] width 124 height 22
copy span "17547582"
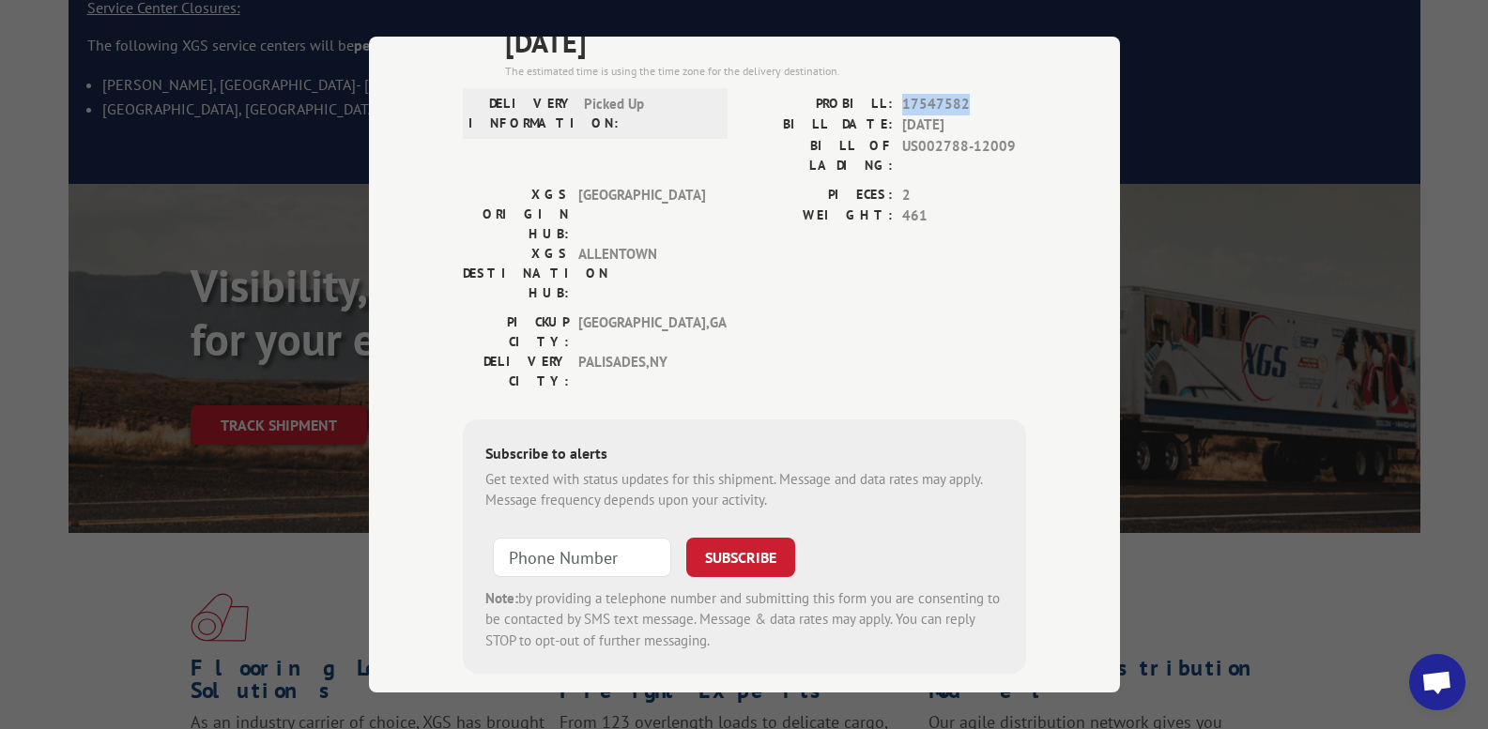
scroll to position [0, 0]
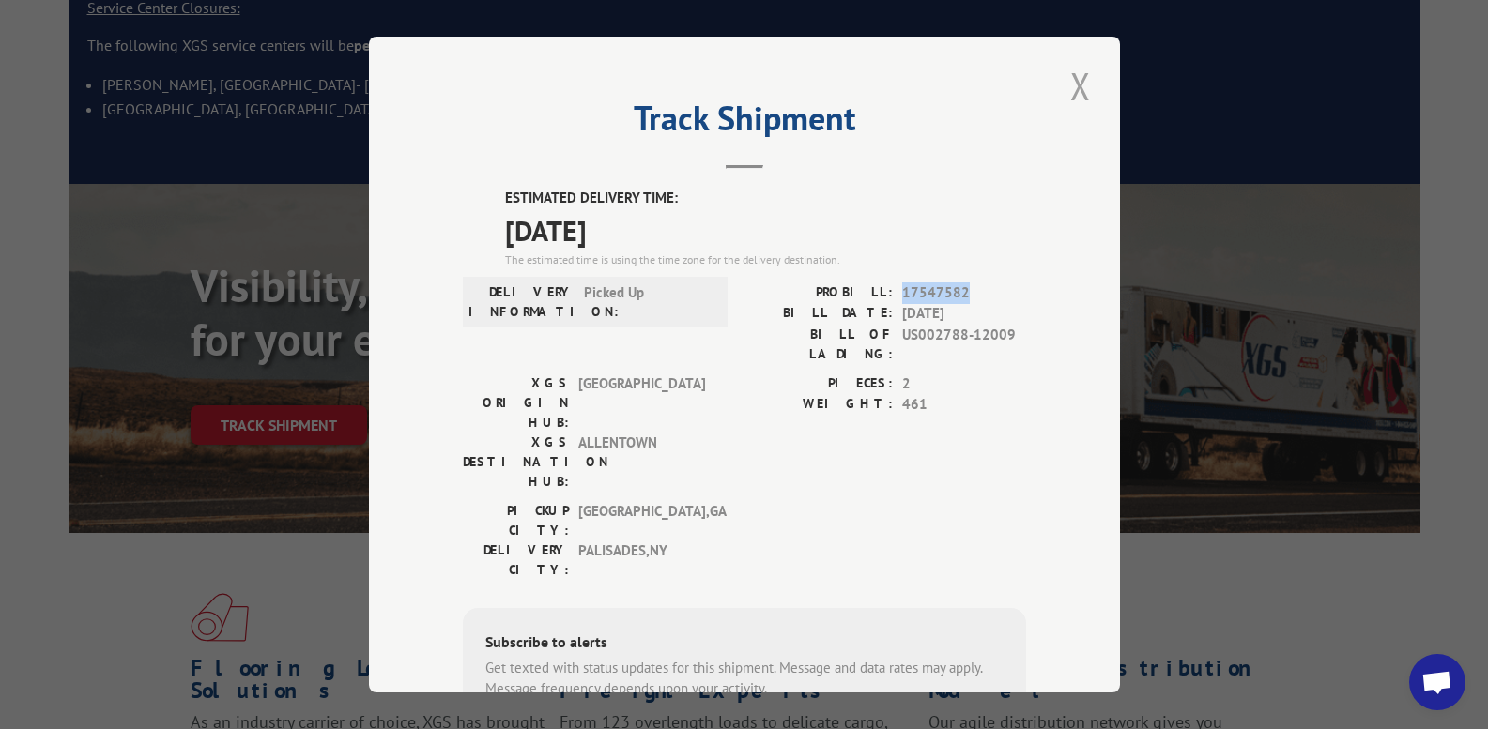
click at [1069, 84] on button "Close modal" at bounding box center [1081, 86] width 32 height 52
